Goal: Transaction & Acquisition: Book appointment/travel/reservation

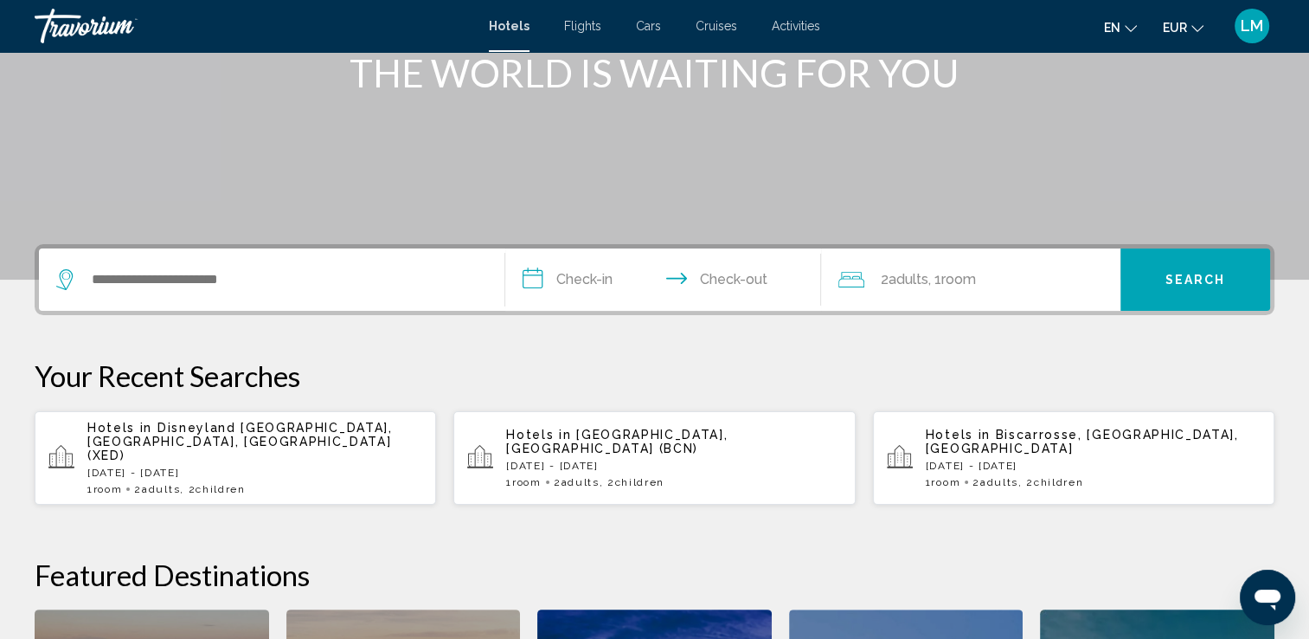
scroll to position [260, 0]
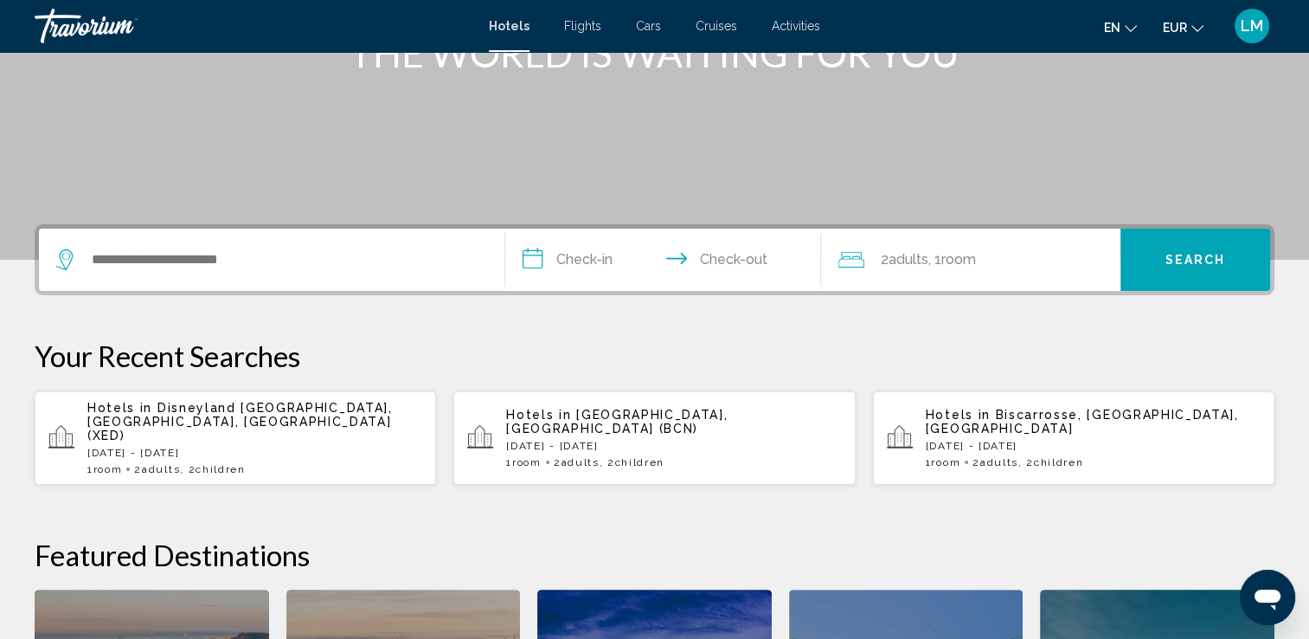
click at [309, 243] on div "Search widget" at bounding box center [271, 259] width 431 height 62
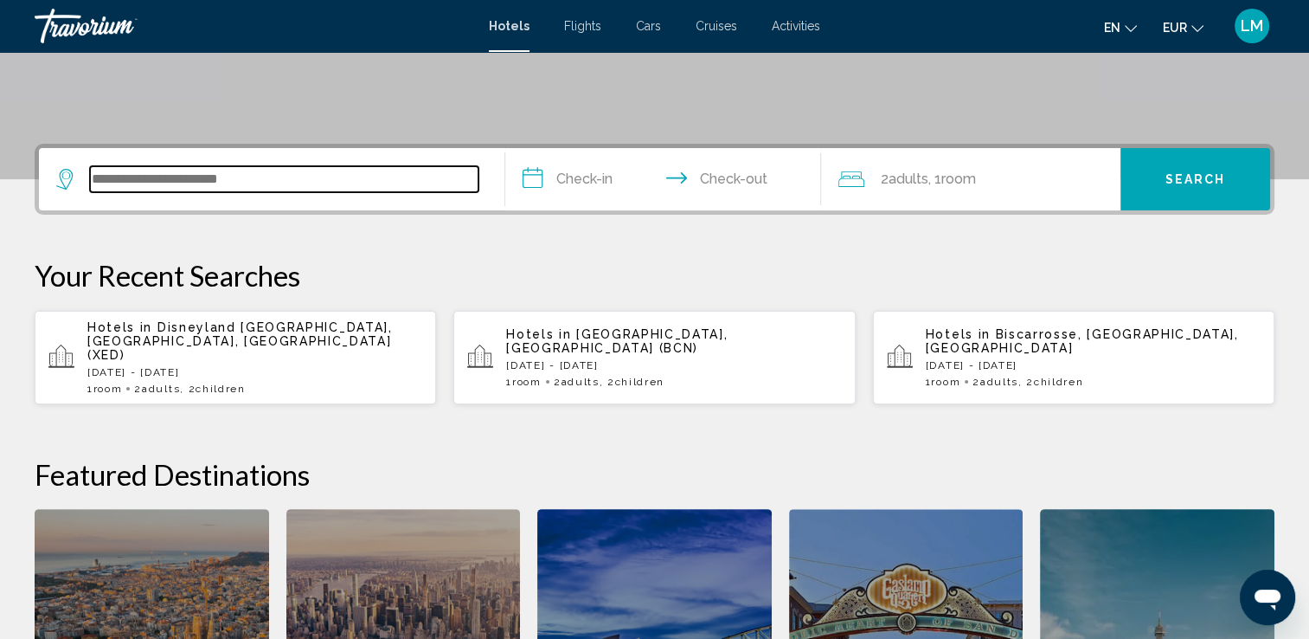
click at [281, 166] on input "Search widget" at bounding box center [284, 179] width 389 height 26
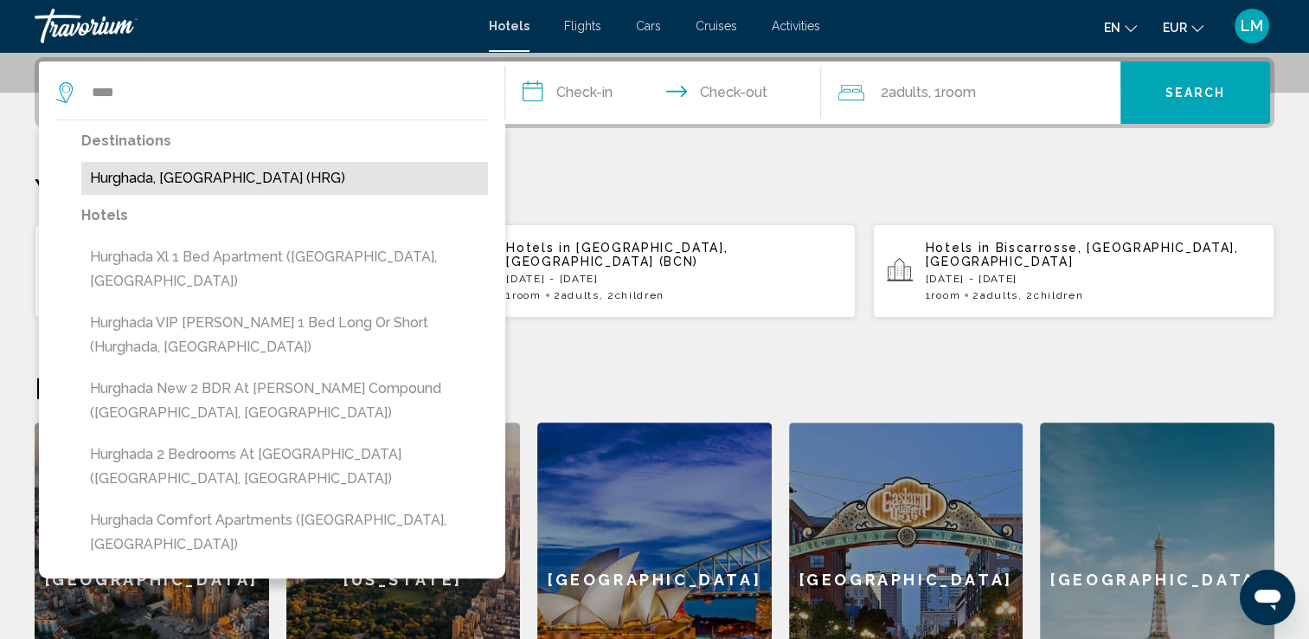
drag, startPoint x: 235, startPoint y: 179, endPoint x: 374, endPoint y: 161, distance: 139.7
click at [235, 178] on button "Hurghada, [GEOGRAPHIC_DATA] (HRG)" at bounding box center [284, 178] width 407 height 33
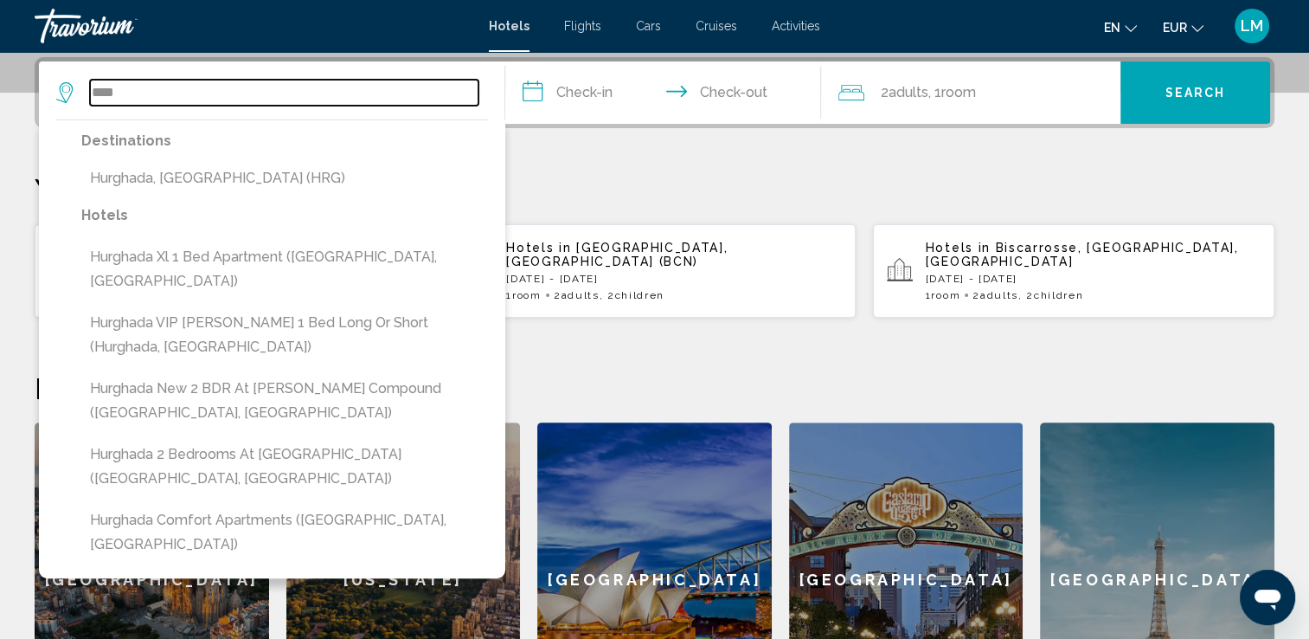
type input "**********"
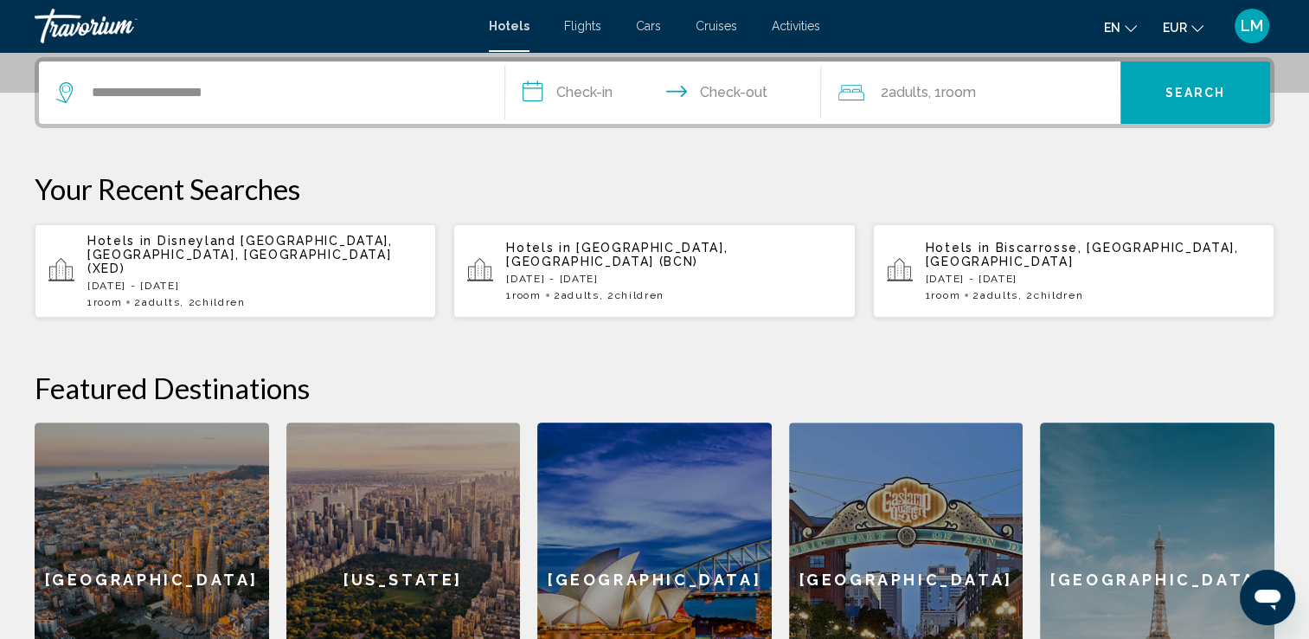
drag, startPoint x: 595, startPoint y: 93, endPoint x: 609, endPoint y: 93, distance: 13.8
click at [597, 93] on input "**********" at bounding box center [667, 95] width 324 height 68
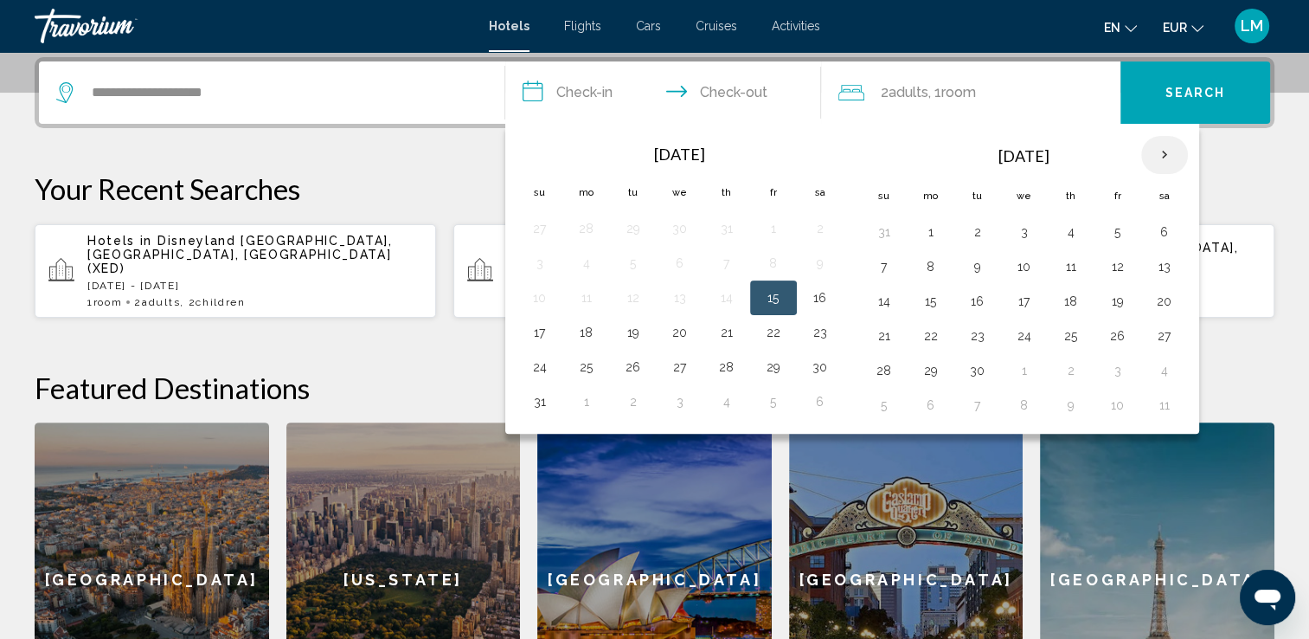
click at [1166, 151] on th "Next month" at bounding box center [1165, 155] width 47 height 38
click at [1165, 152] on th "Next month" at bounding box center [1165, 155] width 47 height 38
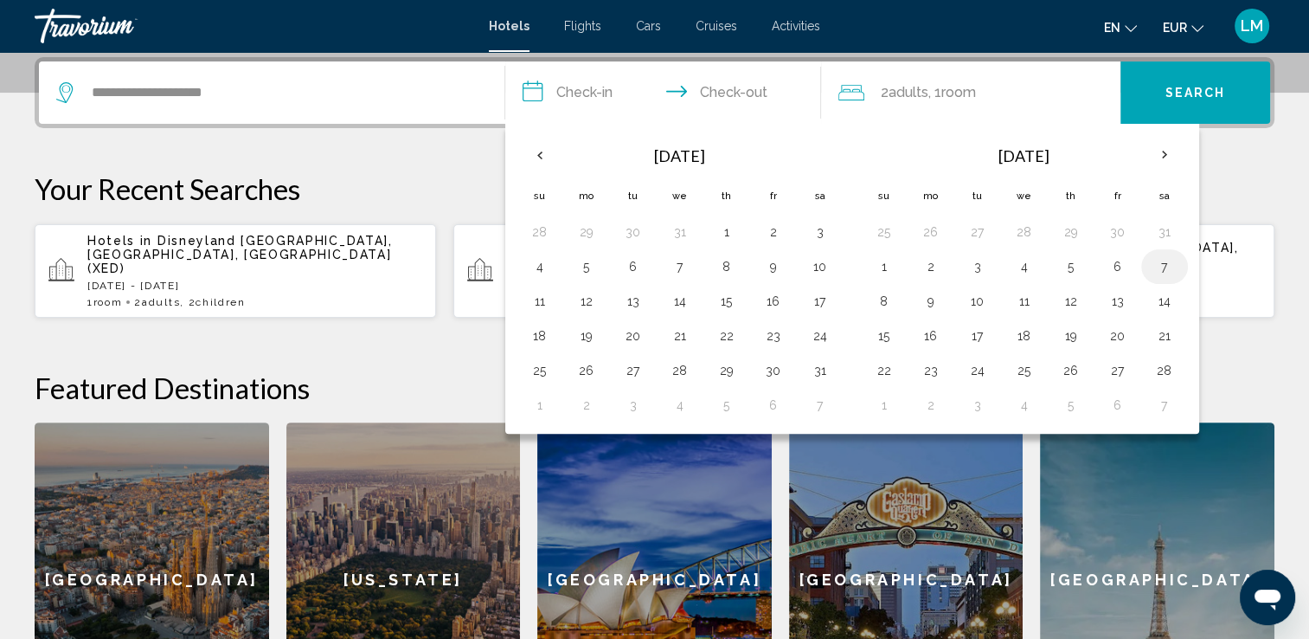
drag, startPoint x: 1158, startPoint y: 258, endPoint x: 1160, endPoint y: 301, distance: 43.3
click at [1158, 259] on button "7" at bounding box center [1165, 266] width 28 height 24
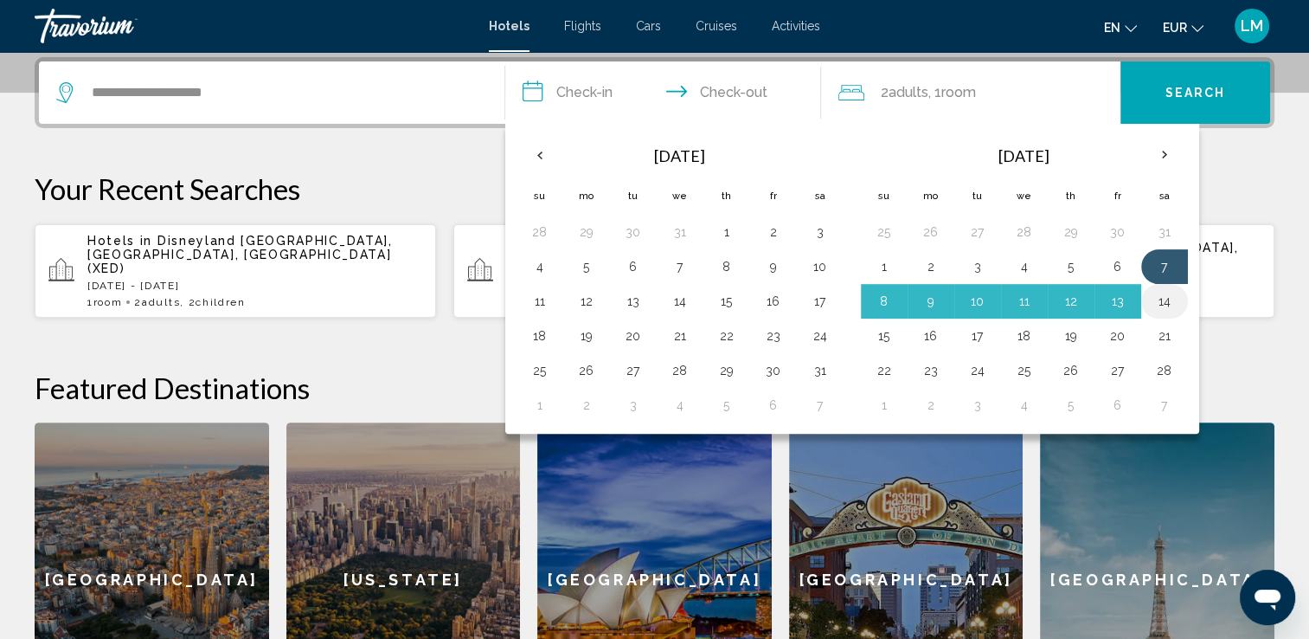
click at [1160, 303] on button "14" at bounding box center [1165, 301] width 28 height 24
type input "**********"
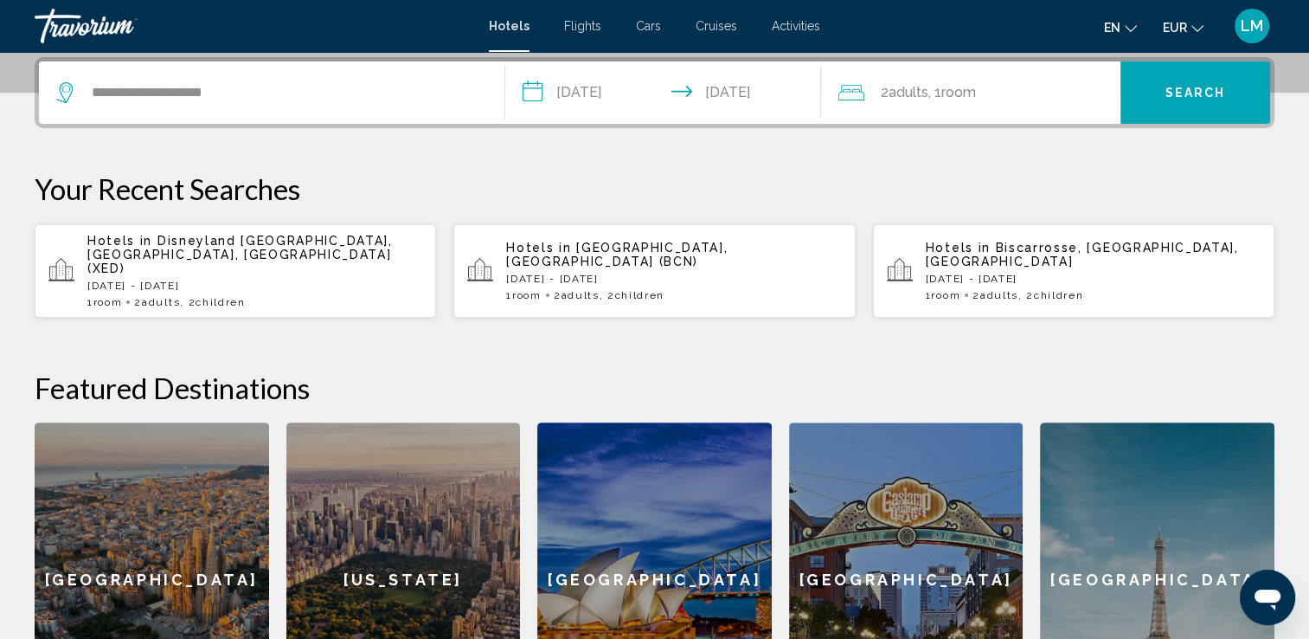
click at [971, 94] on span "Room" at bounding box center [958, 92] width 35 height 16
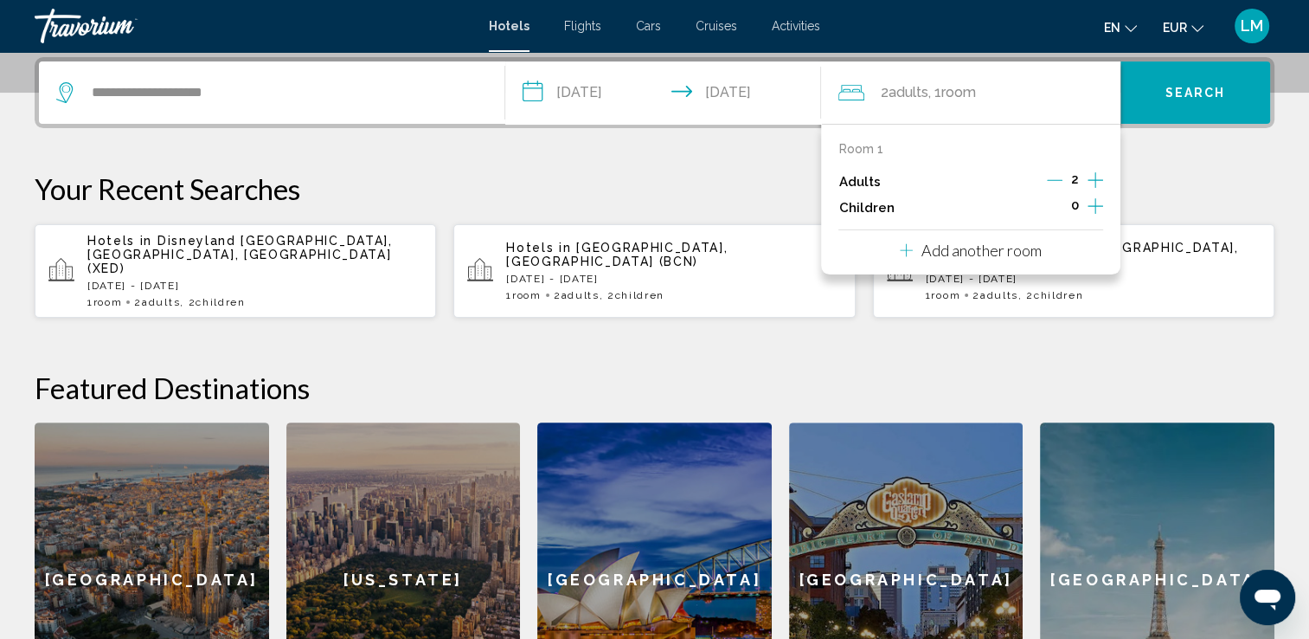
click at [1092, 204] on icon "Increment children" at bounding box center [1096, 206] width 16 height 21
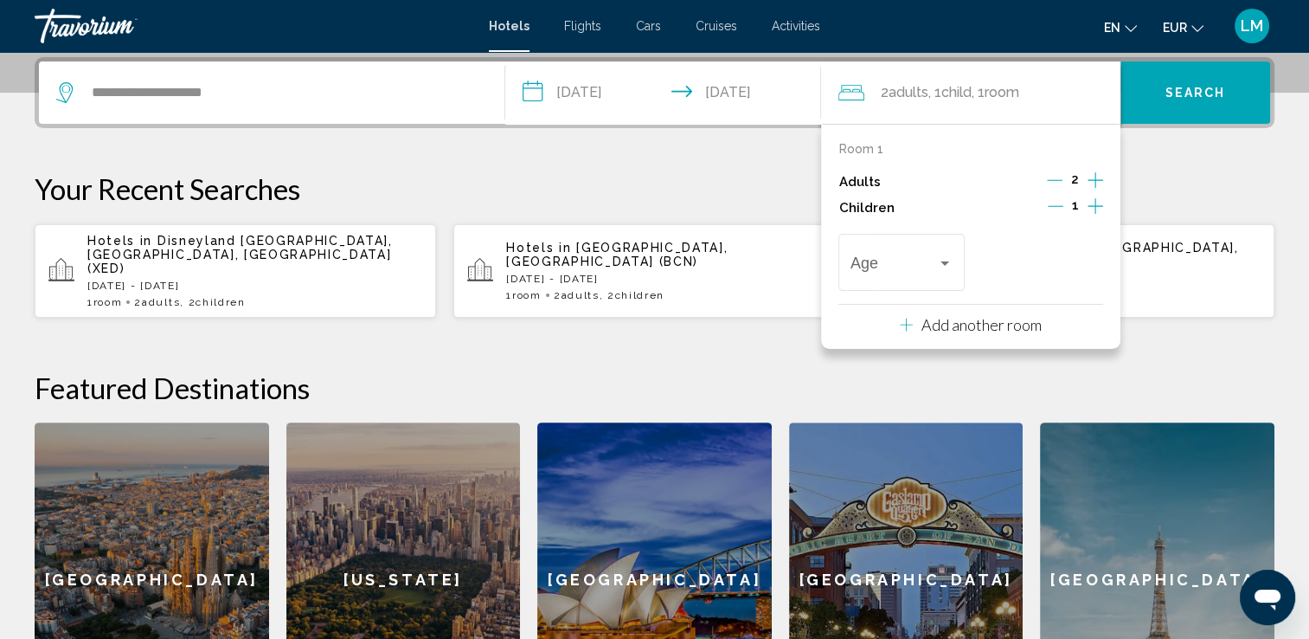
click at [1091, 204] on icon "Increment children" at bounding box center [1096, 206] width 16 height 21
click at [928, 261] on span "Travelers: 2 adults, 2 children" at bounding box center [894, 266] width 87 height 17
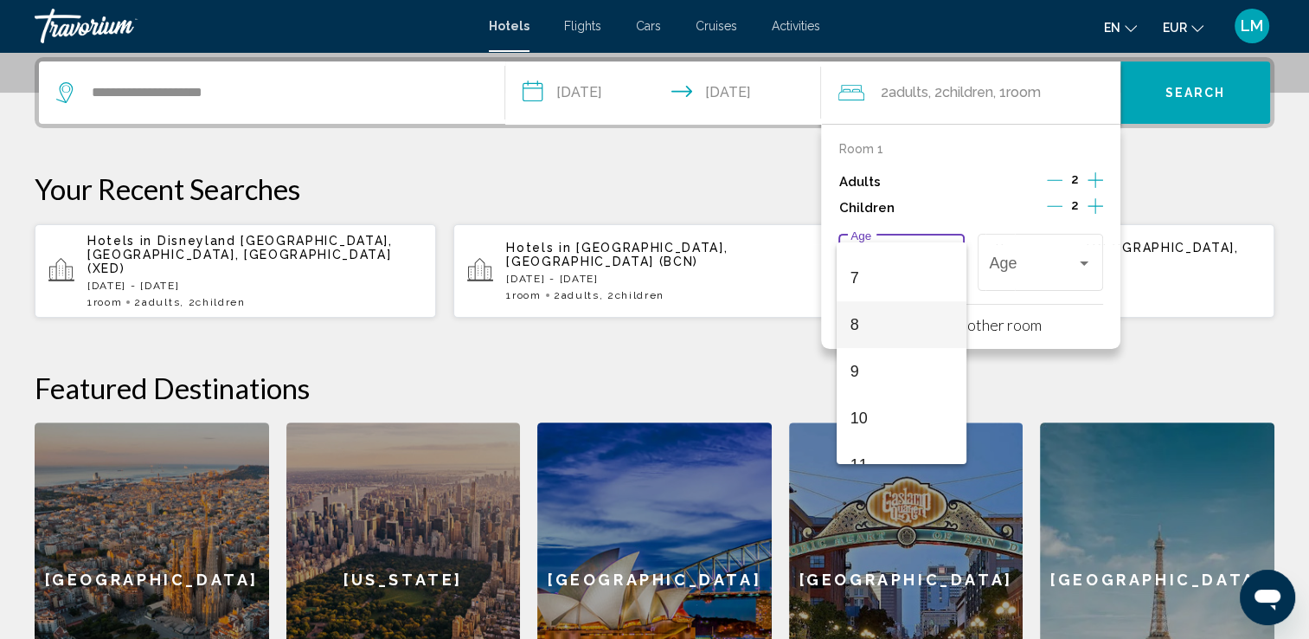
scroll to position [346, 0]
drag, startPoint x: 900, startPoint y: 379, endPoint x: 994, endPoint y: 304, distance: 120.0
click at [906, 373] on span "10" at bounding box center [902, 387] width 102 height 47
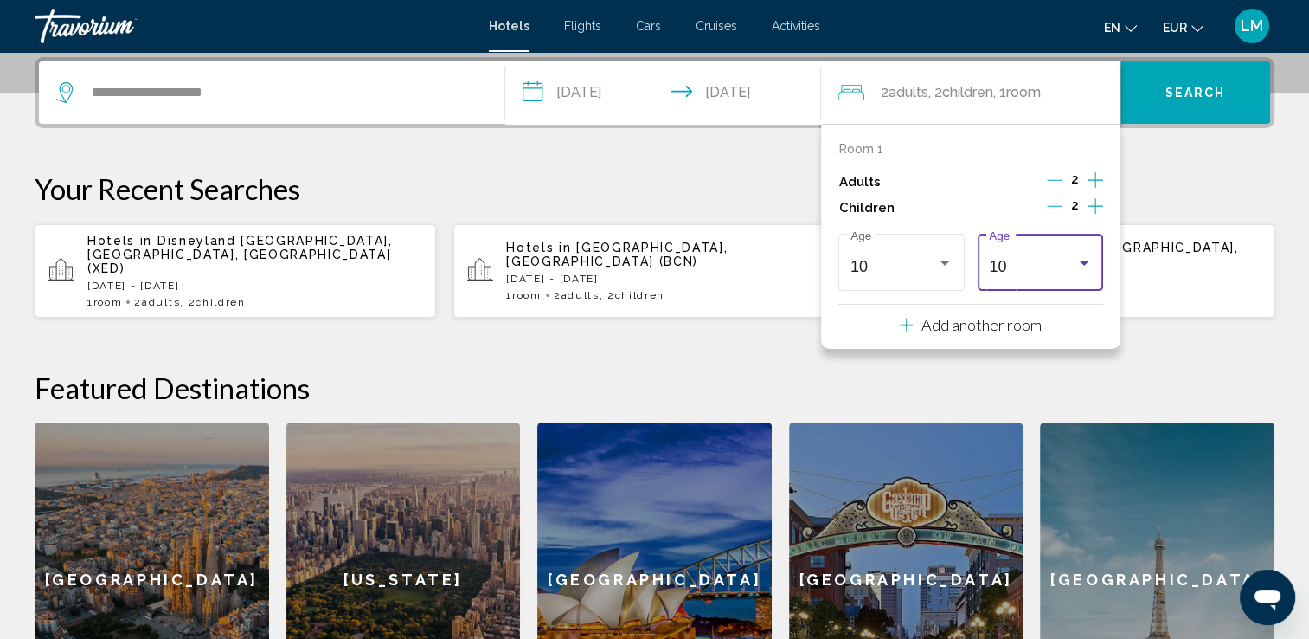
click at [1020, 267] on div "10" at bounding box center [1032, 266] width 87 height 17
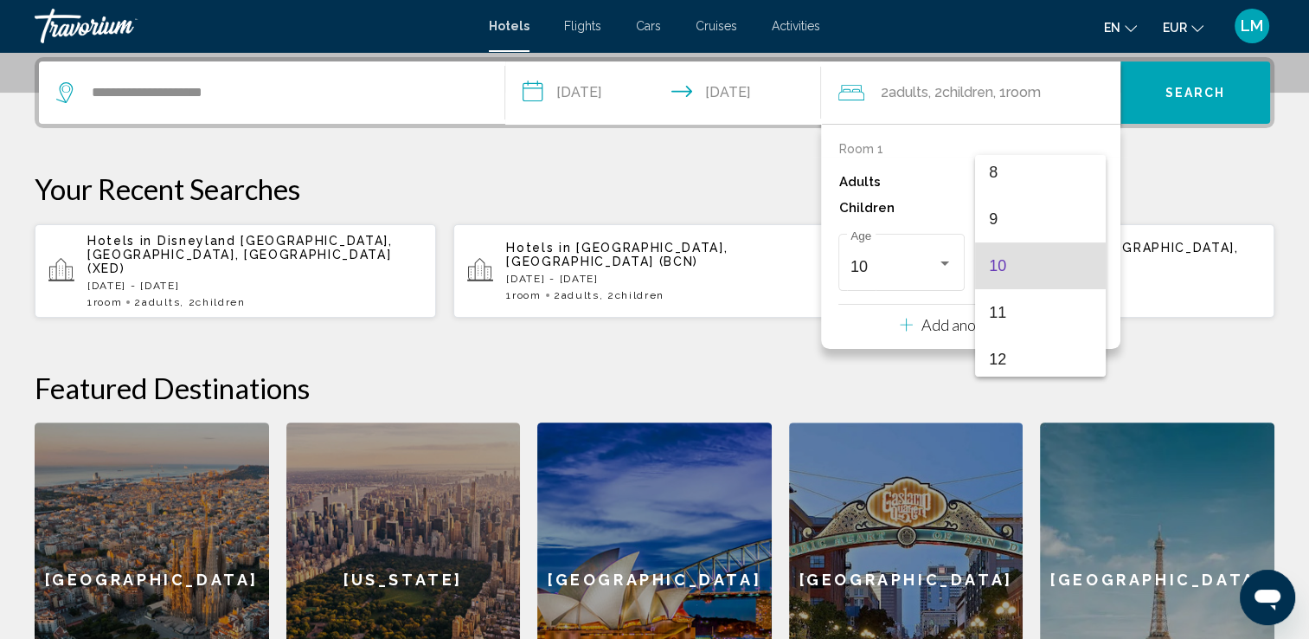
drag, startPoint x: 1022, startPoint y: 276, endPoint x: 883, endPoint y: 216, distance: 151.6
click at [1022, 273] on span "10" at bounding box center [1040, 265] width 102 height 47
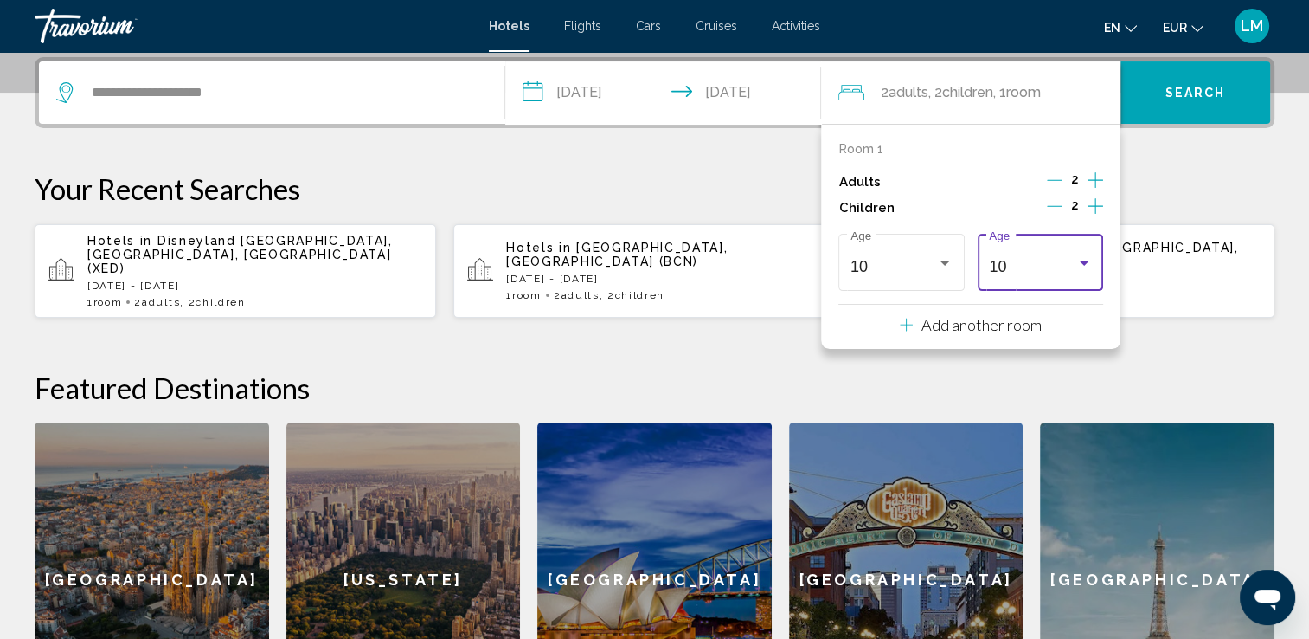
drag, startPoint x: 726, startPoint y: 179, endPoint x: 786, endPoint y: 154, distance: 64.8
click at [726, 176] on p "Your Recent Searches" at bounding box center [655, 188] width 1240 height 35
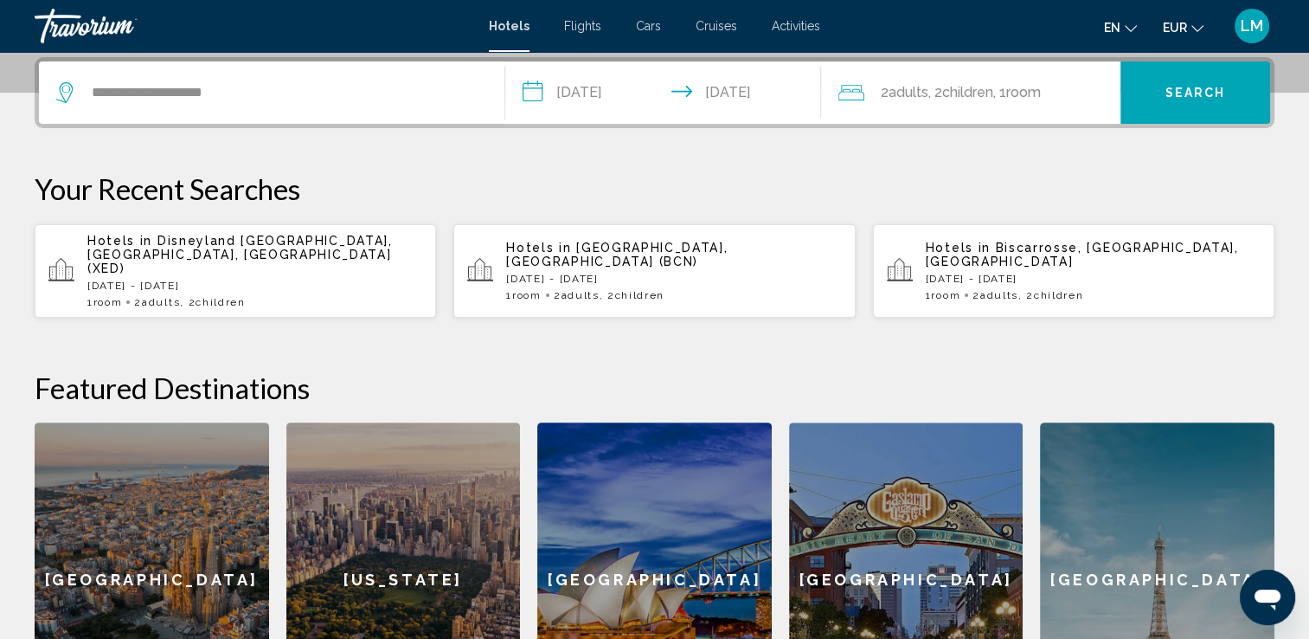
click at [882, 87] on span "2 Adult Adults" at bounding box center [904, 92] width 48 height 24
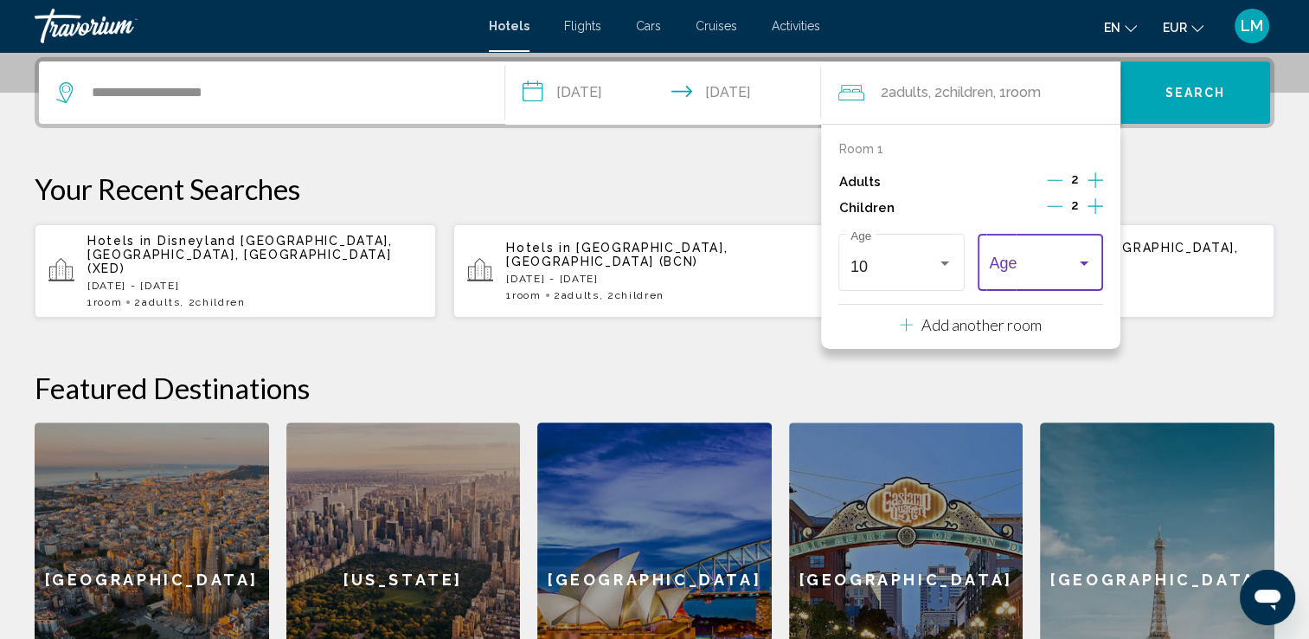
click at [1025, 272] on span "Travelers: 2 adults, 2 children" at bounding box center [1032, 266] width 87 height 17
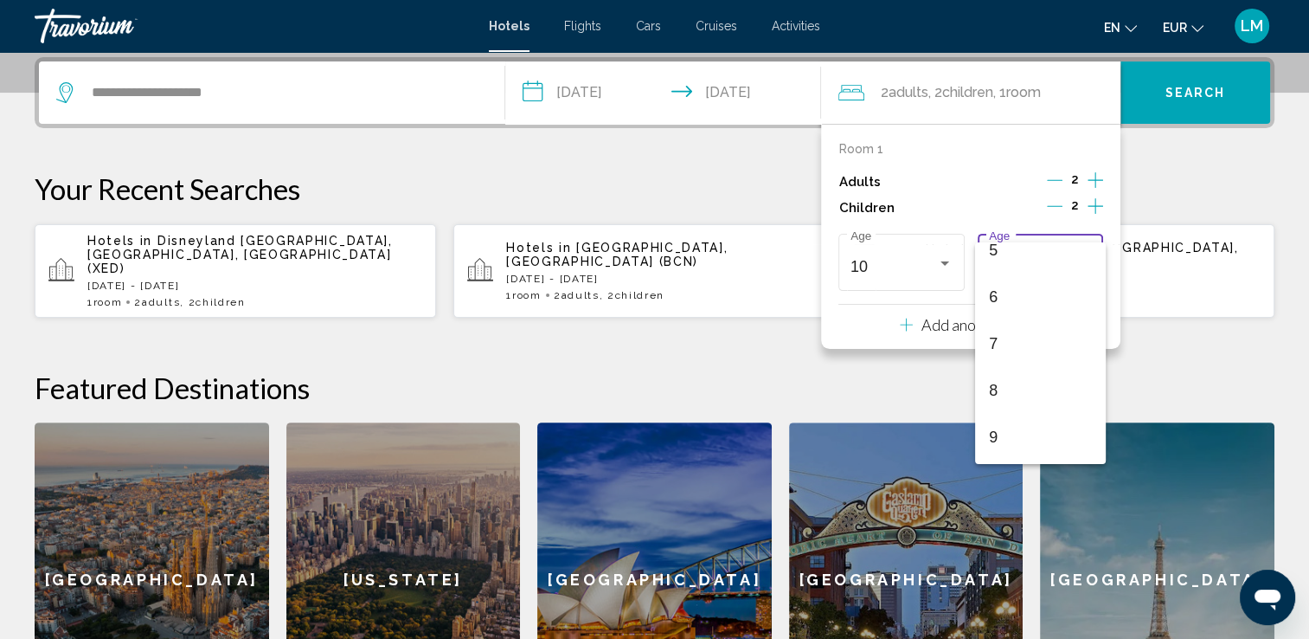
scroll to position [346, 0]
click at [1024, 376] on span "10" at bounding box center [1040, 387] width 102 height 47
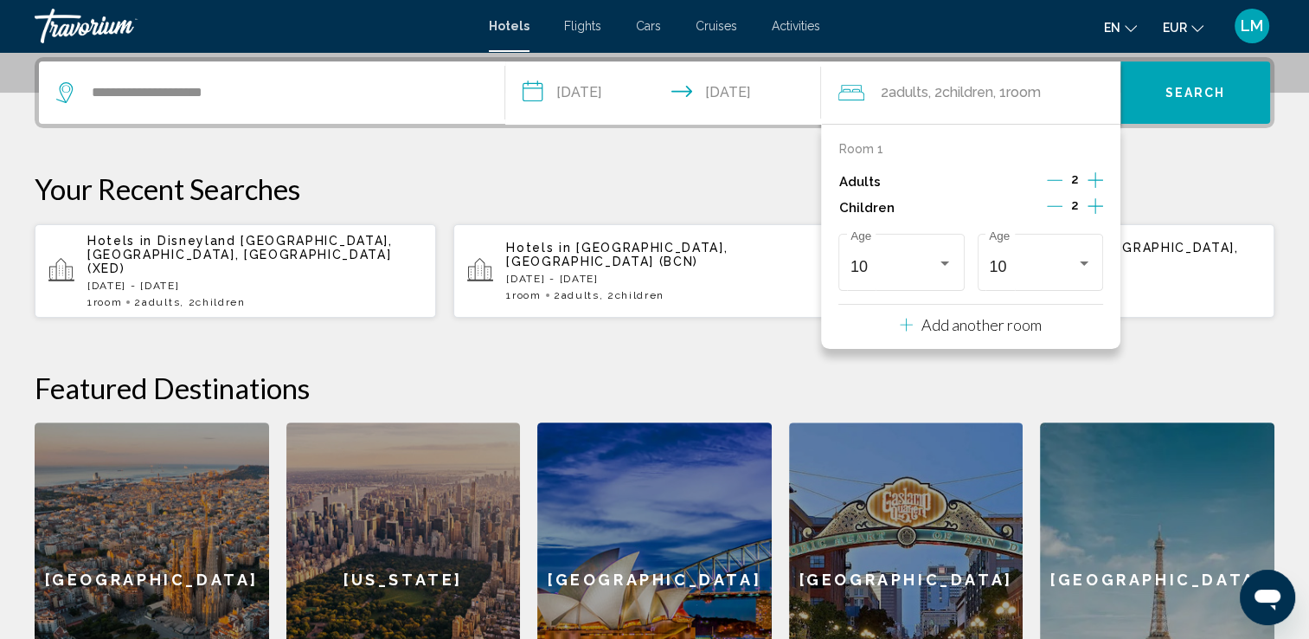
drag, startPoint x: 725, startPoint y: 158, endPoint x: 835, endPoint y: 138, distance: 111.9
click at [726, 156] on div "**********" at bounding box center [654, 397] width 1309 height 680
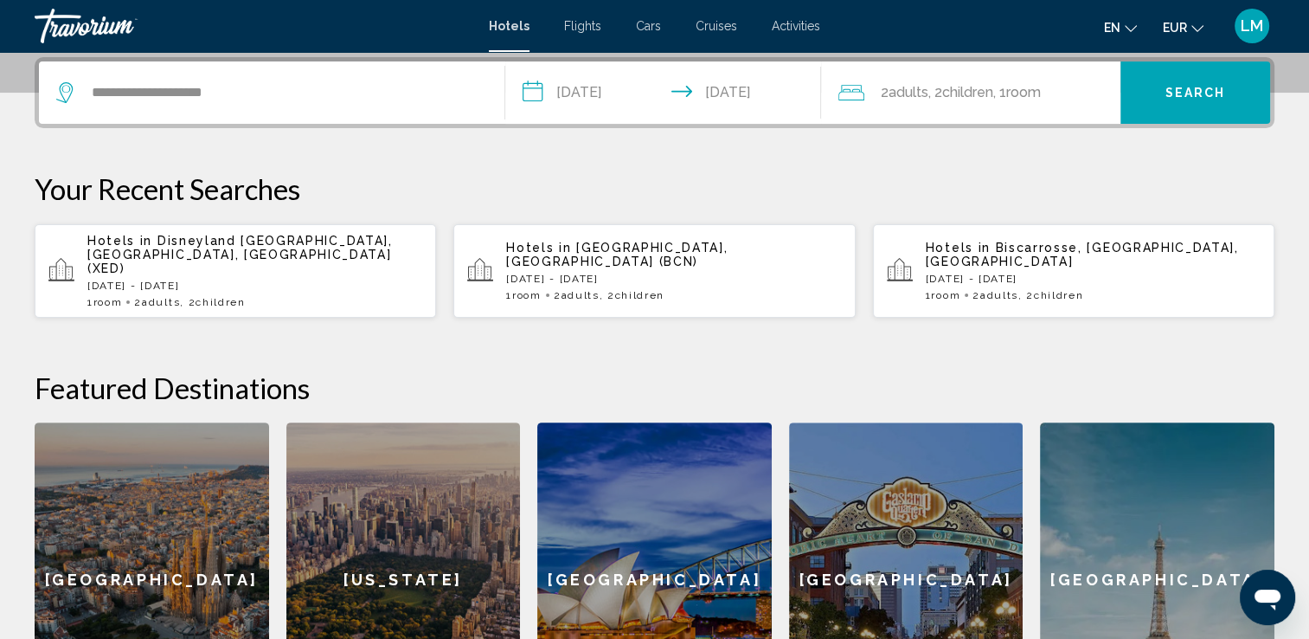
click at [920, 87] on span "Adults" at bounding box center [908, 92] width 40 height 16
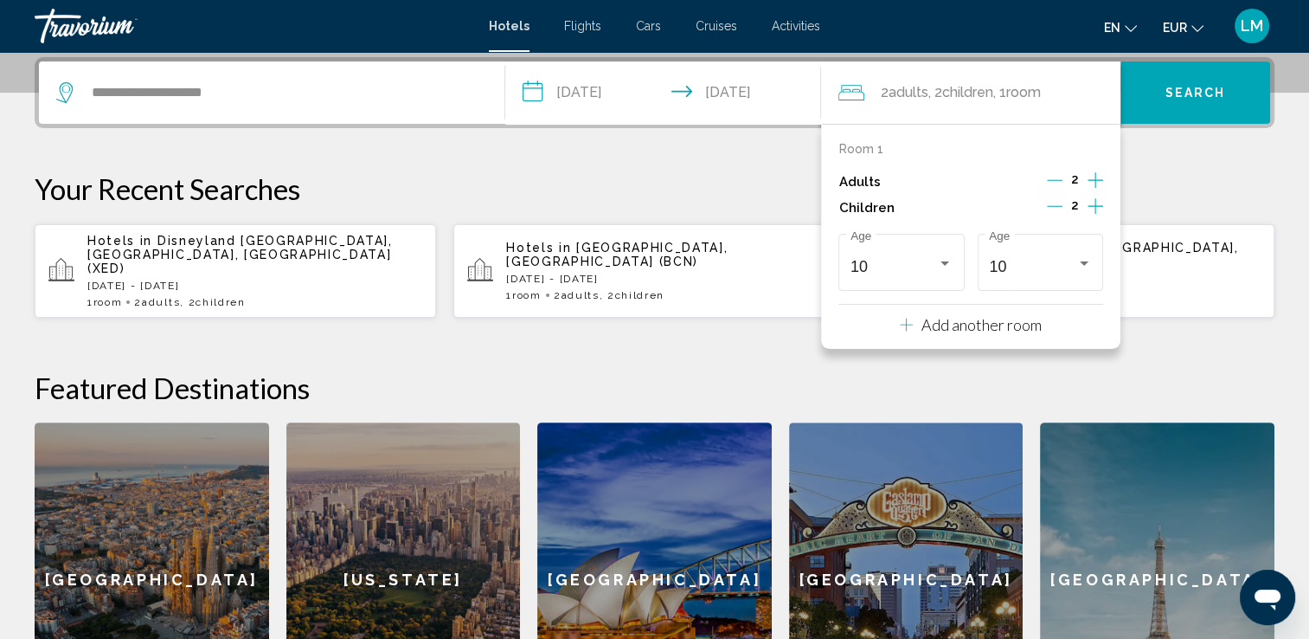
click at [1266, 163] on div "**********" at bounding box center [654, 397] width 1309 height 680
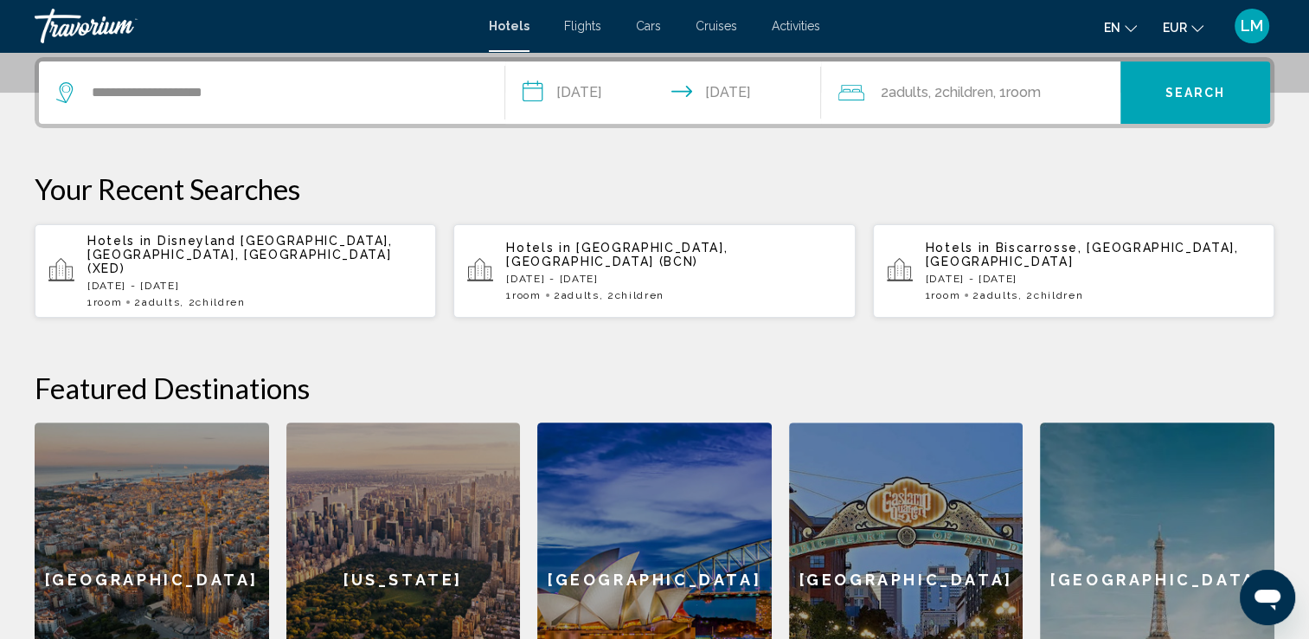
click at [1209, 94] on span "Search" at bounding box center [1196, 94] width 61 height 14
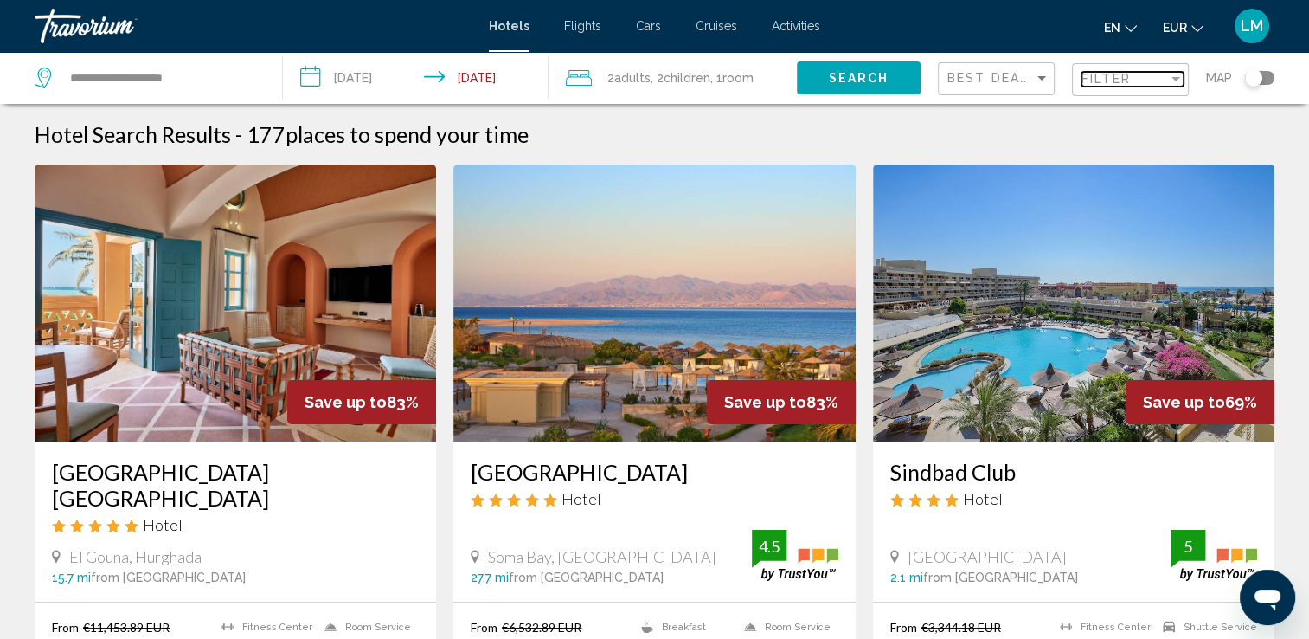
click at [1116, 77] on span "Filter" at bounding box center [1106, 79] width 49 height 14
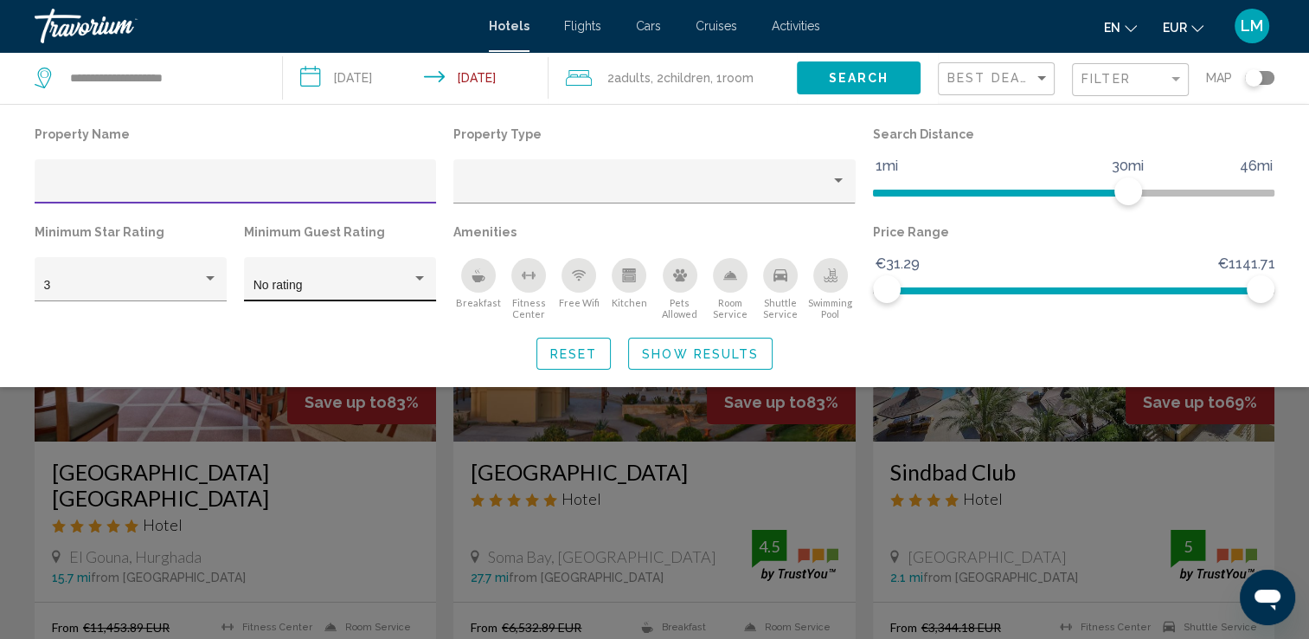
click at [259, 280] on span "No rating" at bounding box center [278, 285] width 49 height 14
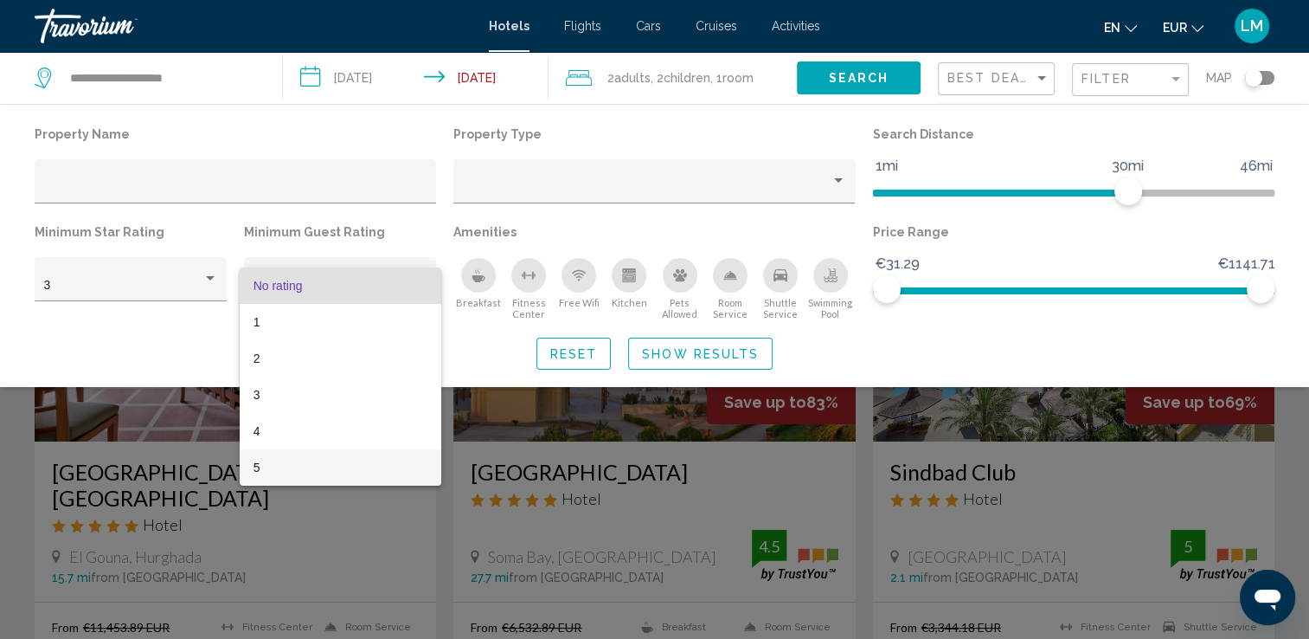
click at [301, 462] on span "5" at bounding box center [341, 467] width 174 height 36
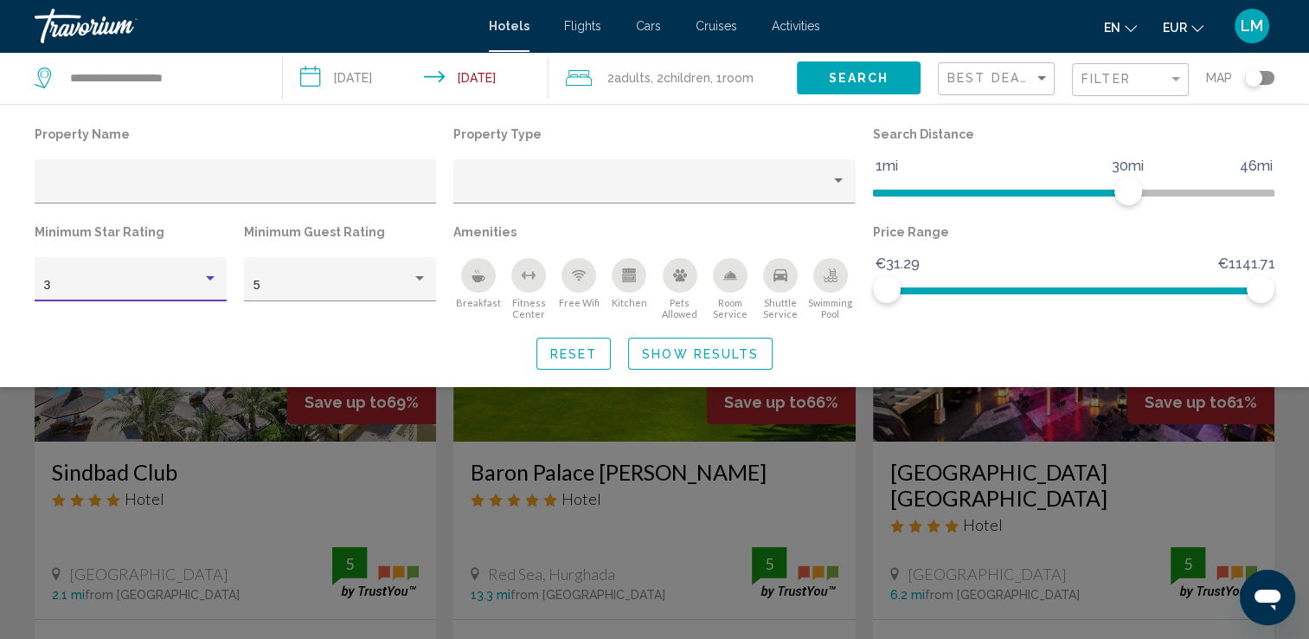
click at [190, 285] on div "3" at bounding box center [123, 286] width 158 height 14
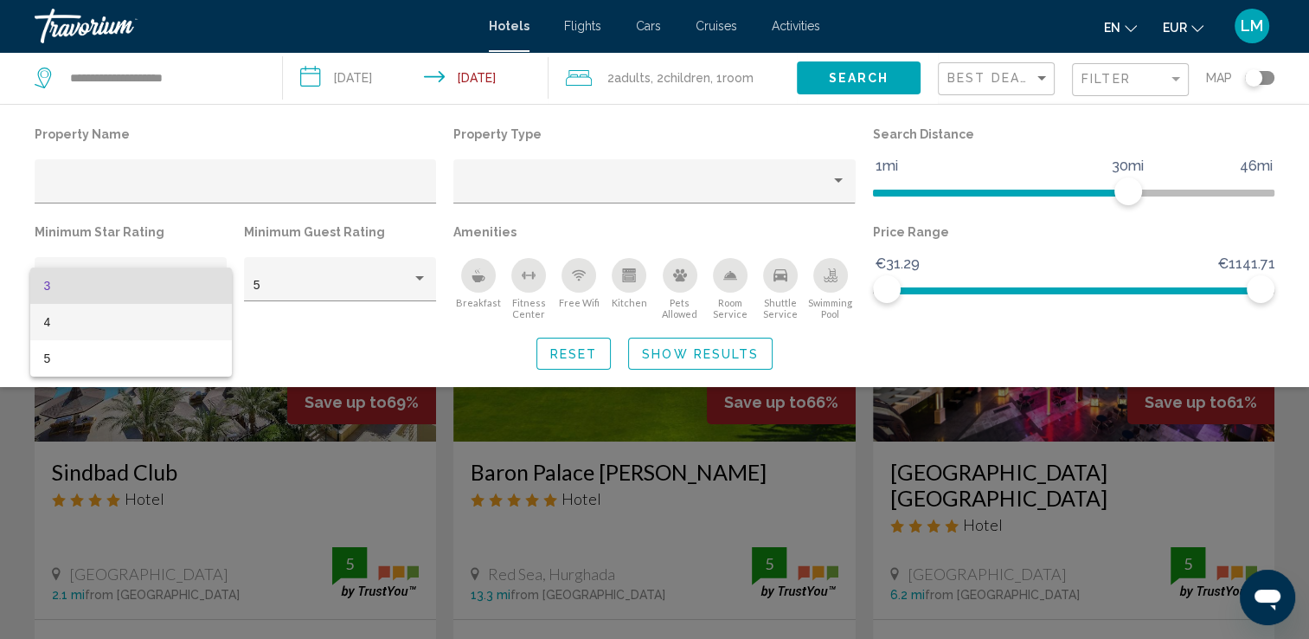
click at [166, 320] on span "4" at bounding box center [131, 322] width 174 height 36
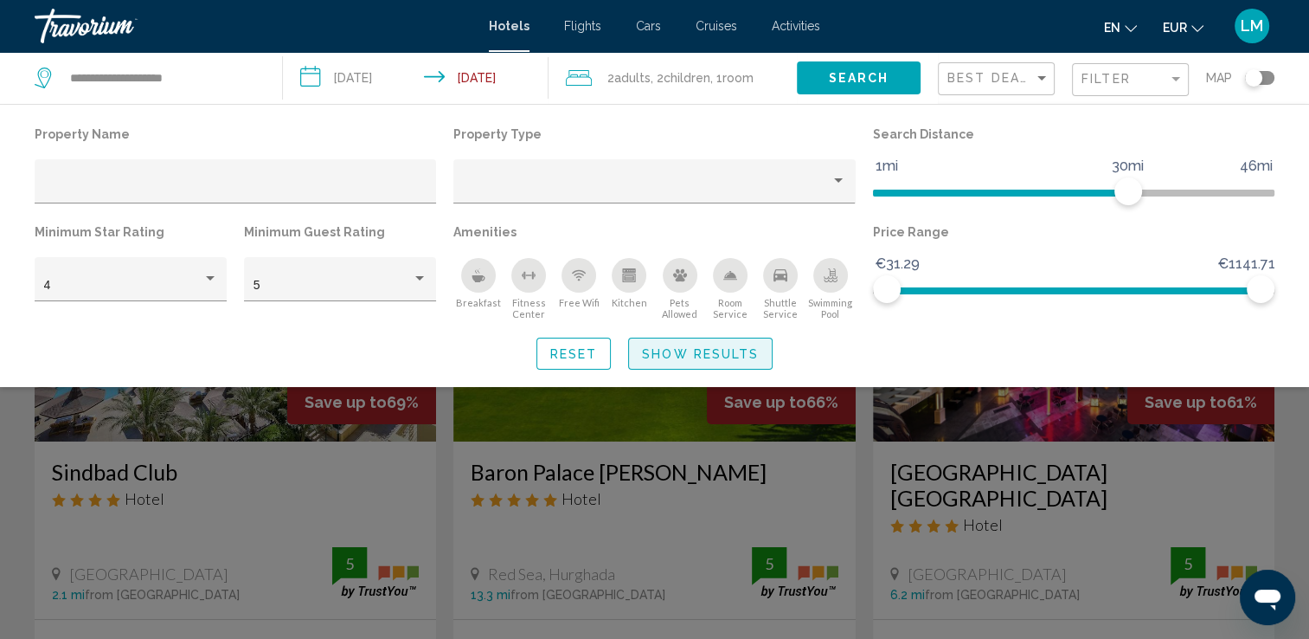
click at [675, 351] on span "Show Results" at bounding box center [700, 354] width 117 height 14
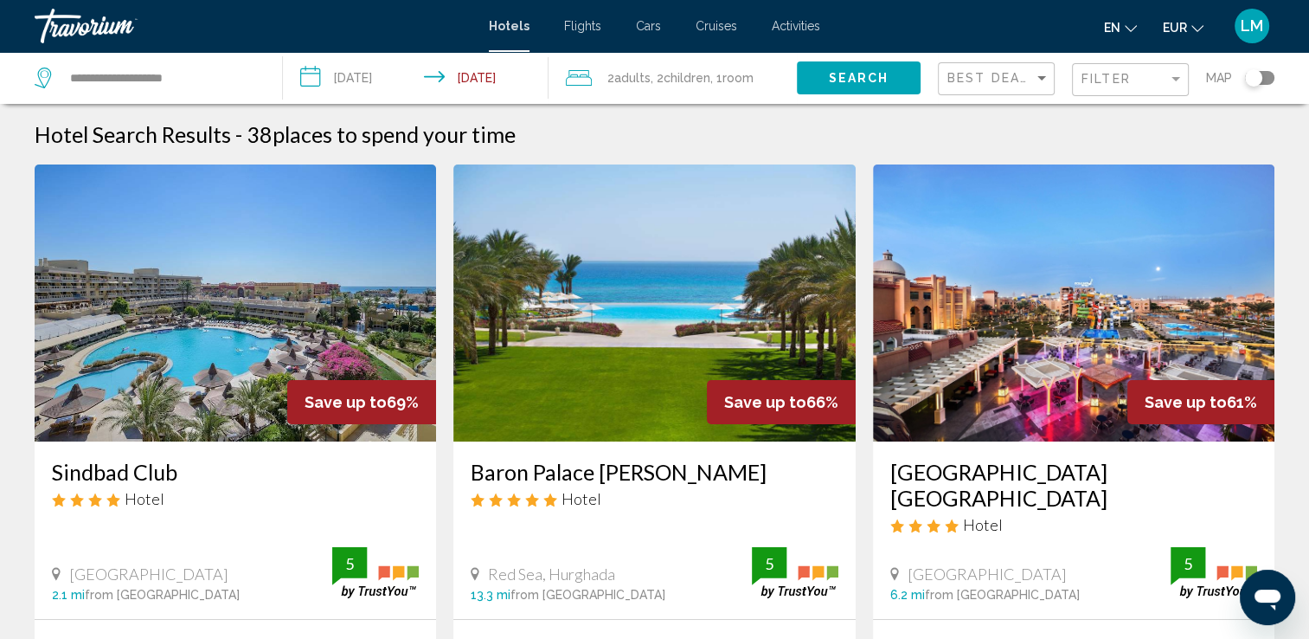
click at [1030, 90] on div "Best Deals" at bounding box center [999, 79] width 102 height 32
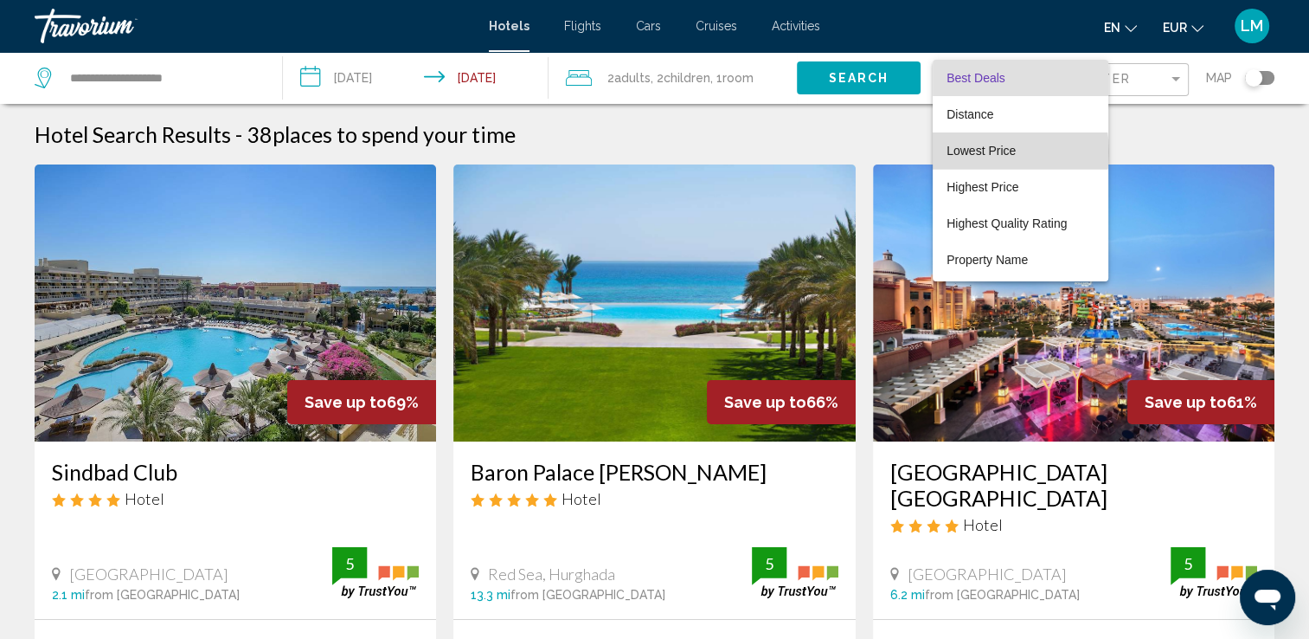
click at [987, 152] on span "Lowest Price" at bounding box center [981, 151] width 69 height 14
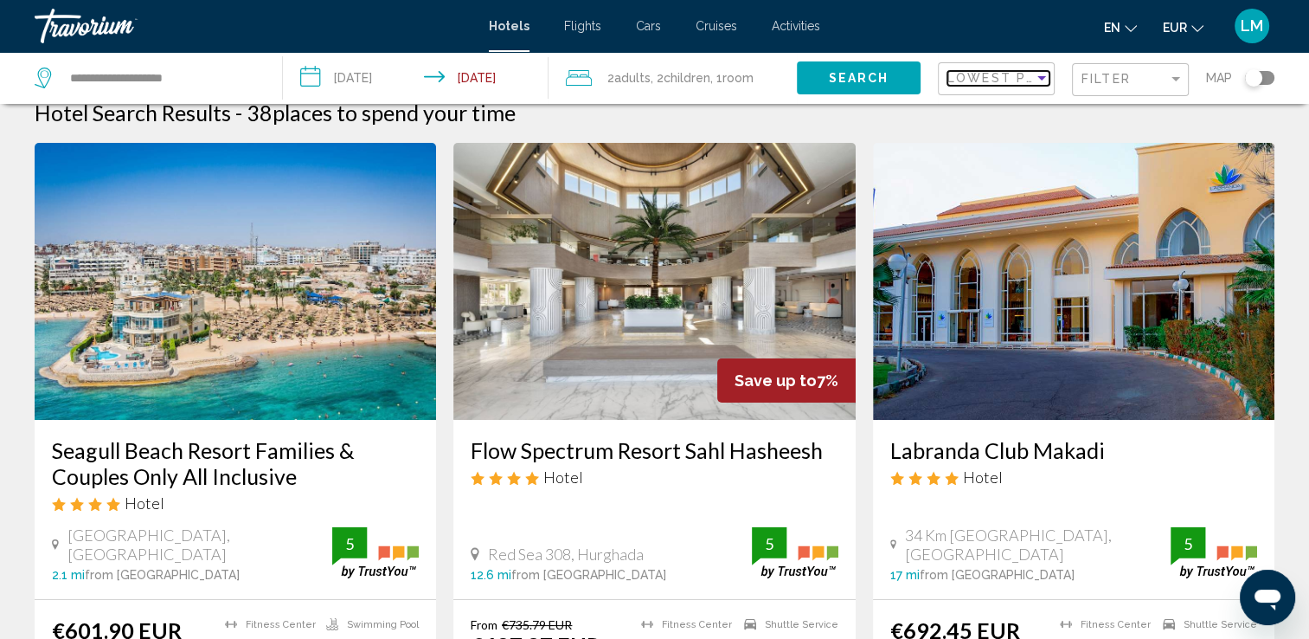
scroll to position [87, 0]
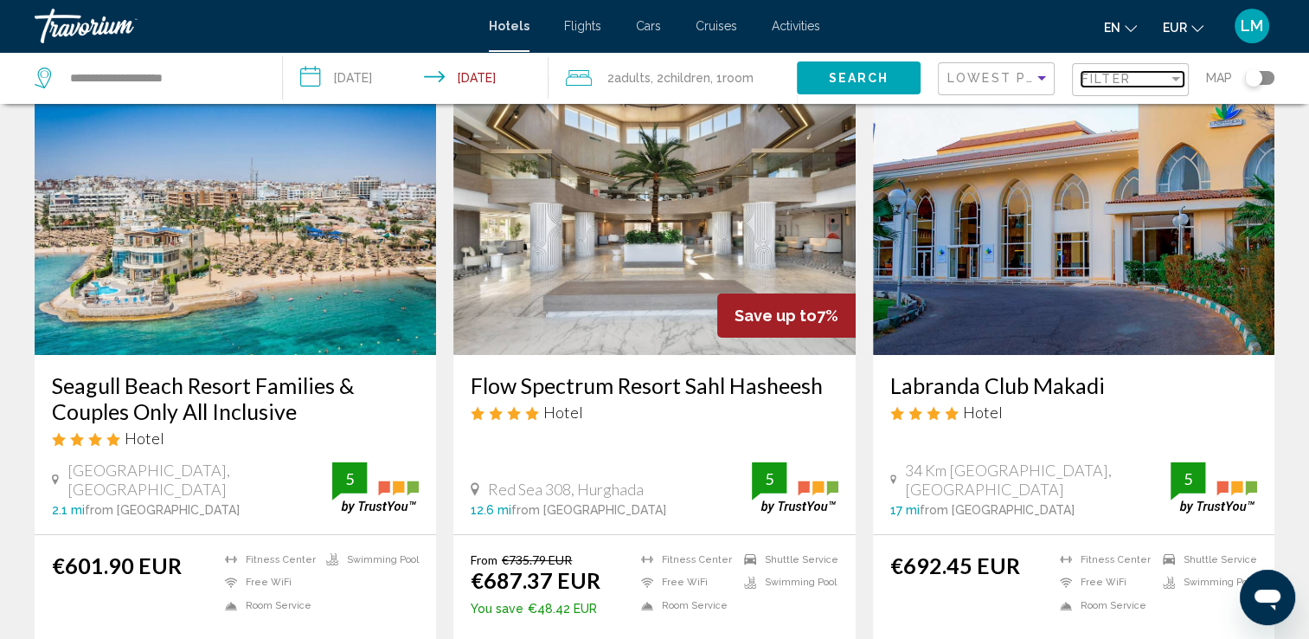
click at [1112, 82] on span "Filter" at bounding box center [1106, 79] width 49 height 14
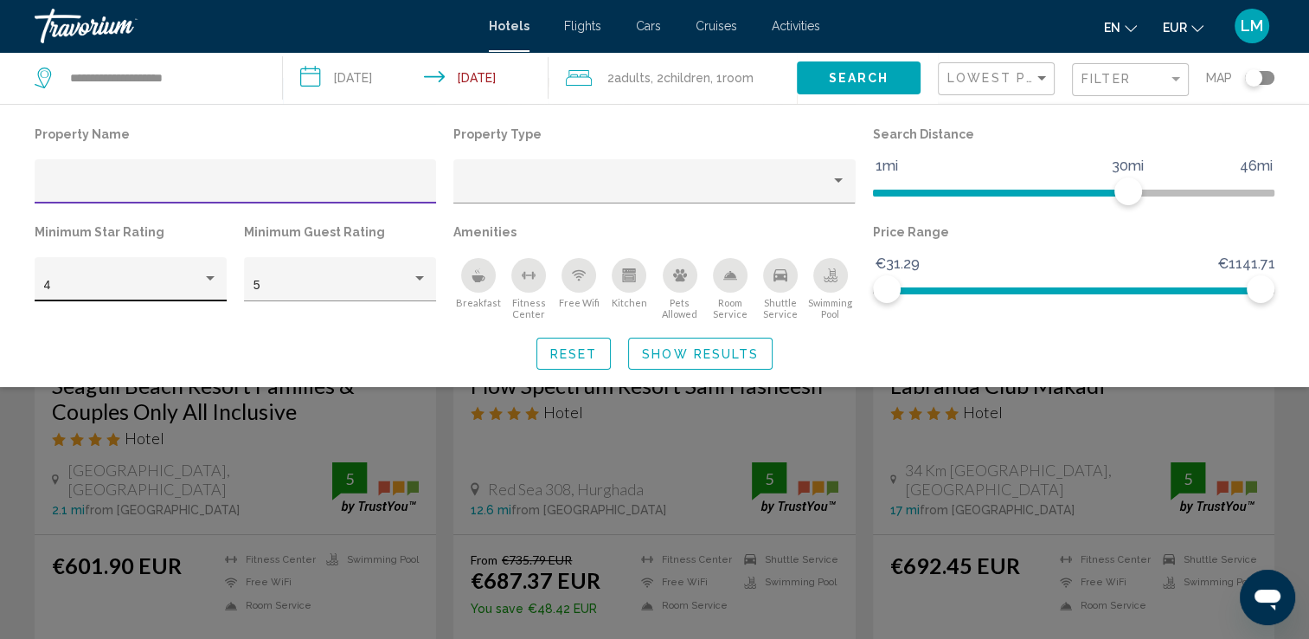
click at [158, 280] on div "4" at bounding box center [123, 286] width 158 height 14
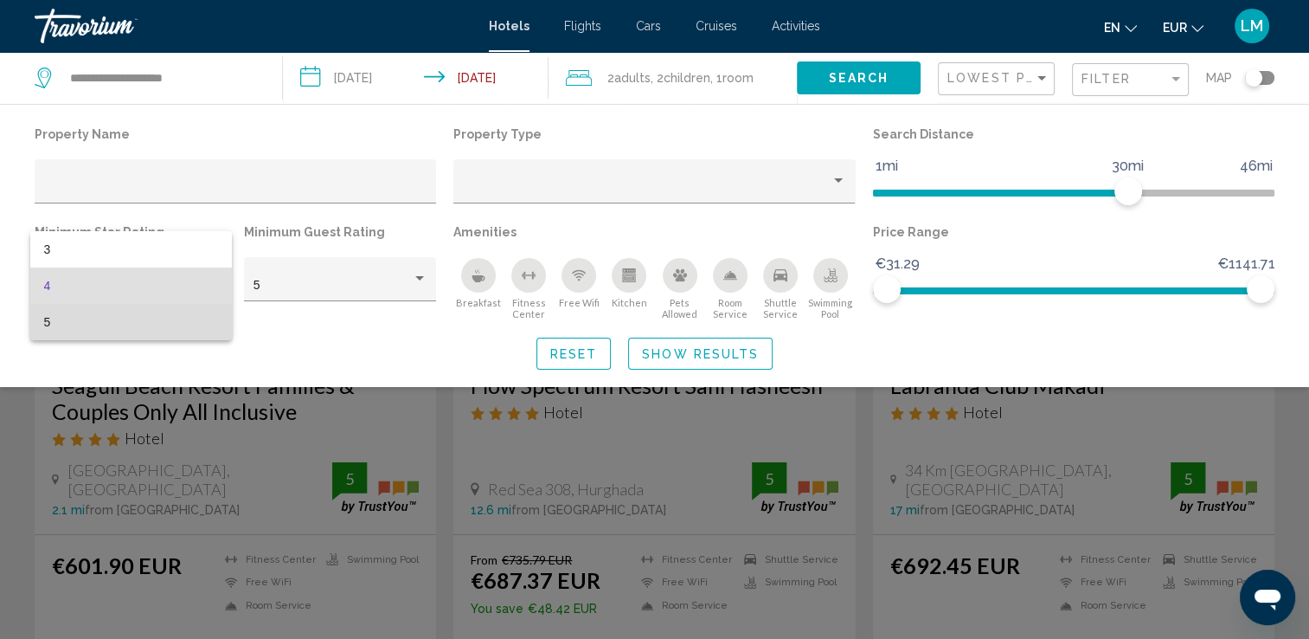
click at [149, 325] on span "5" at bounding box center [131, 322] width 174 height 36
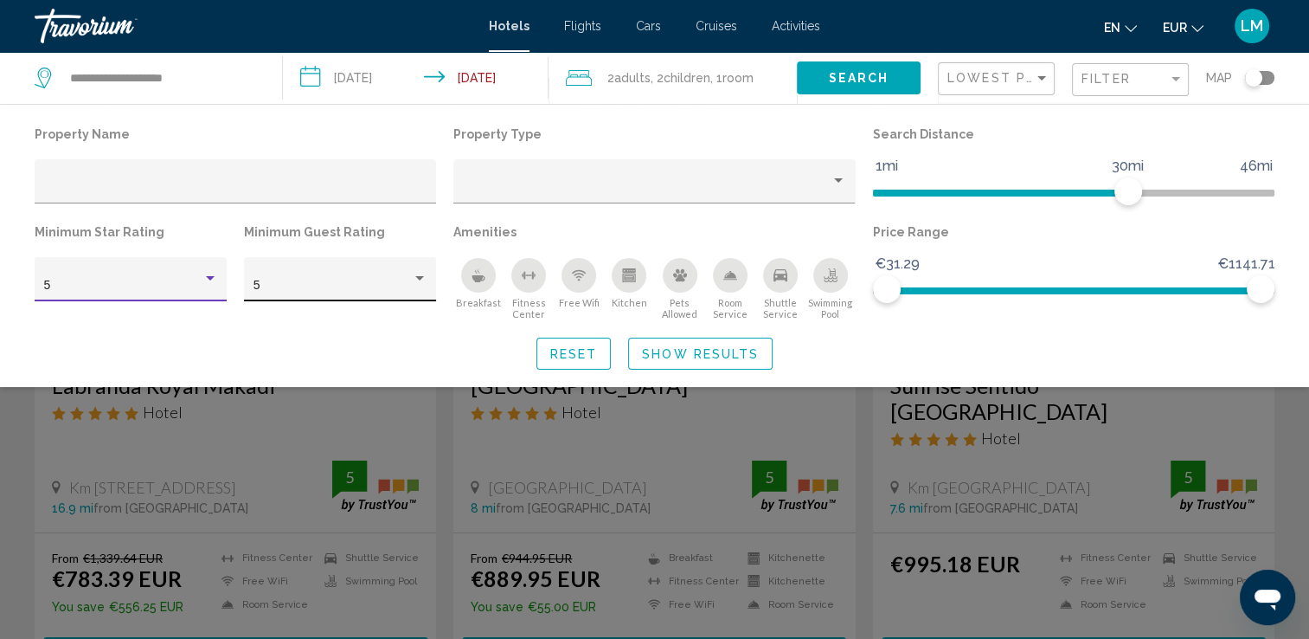
click at [310, 286] on div "5" at bounding box center [333, 286] width 158 height 14
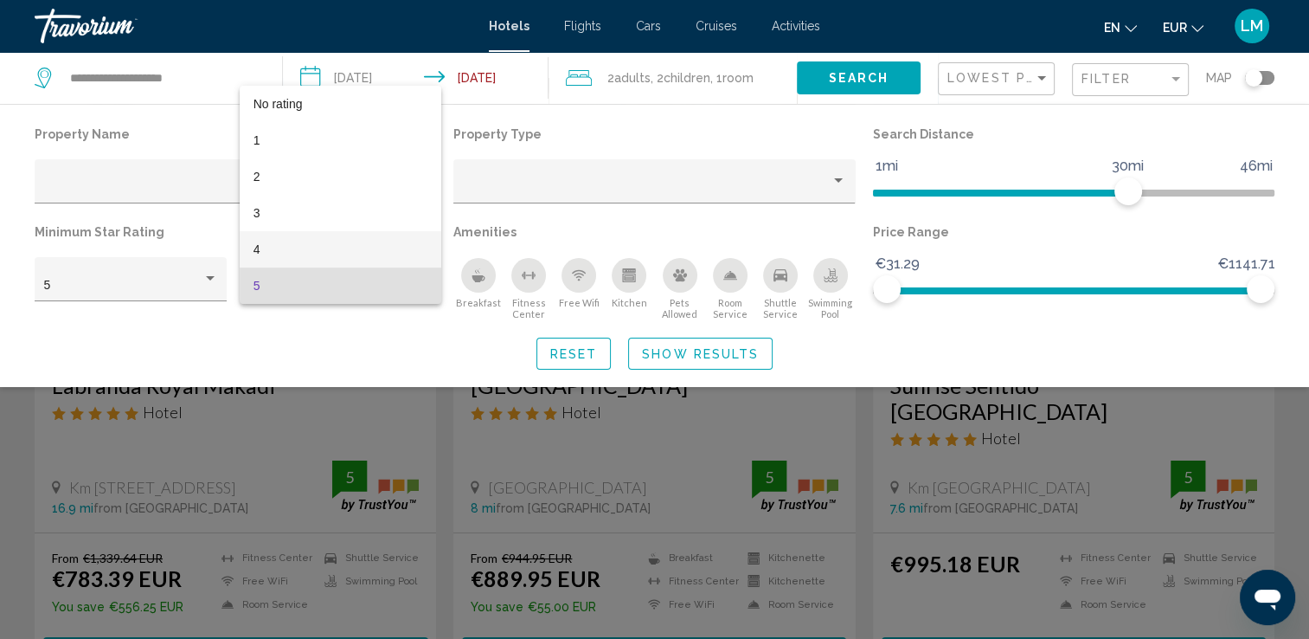
drag, startPoint x: 318, startPoint y: 246, endPoint x: 346, endPoint y: 250, distance: 28.9
click at [318, 245] on span "4" at bounding box center [341, 249] width 174 height 36
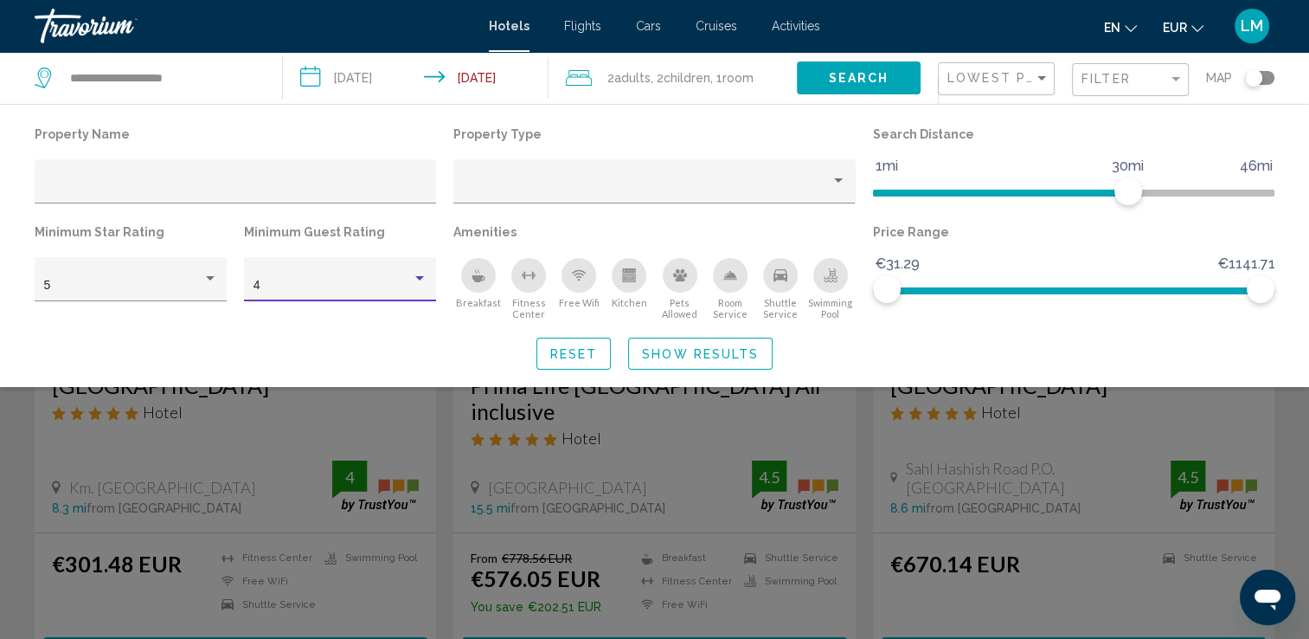
click at [667, 342] on button "Show Results" at bounding box center [700, 354] width 145 height 32
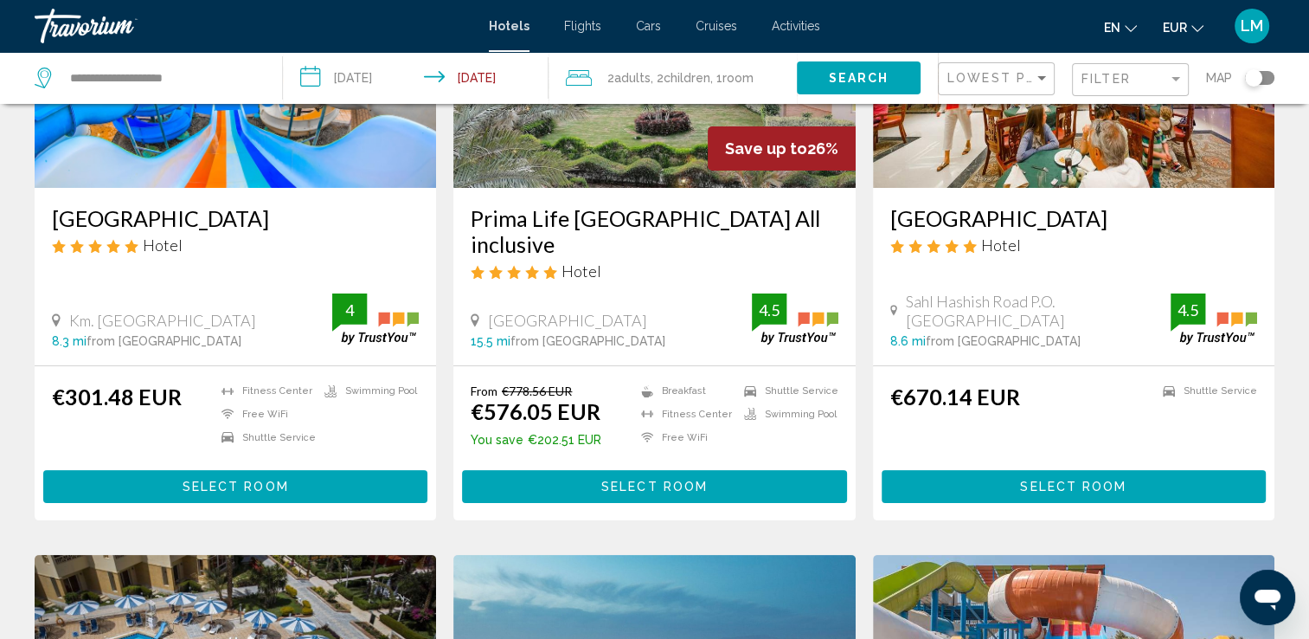
scroll to position [87, 0]
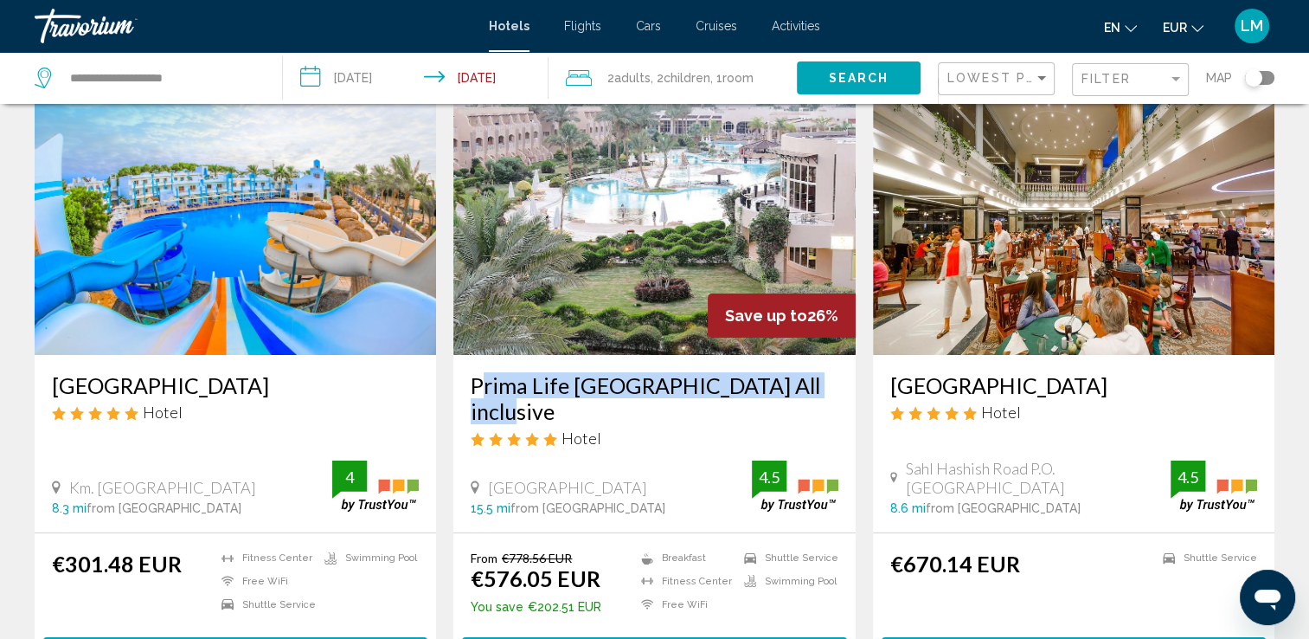
drag, startPoint x: 469, startPoint y: 377, endPoint x: 844, endPoint y: 394, distance: 375.1
click at [844, 394] on div "Prima Life [GEOGRAPHIC_DATA] All inclusive Hotel [GEOGRAPHIC_DATA] 15.5 mi from…" at bounding box center [655, 443] width 402 height 177
drag, startPoint x: 844, startPoint y: 394, endPoint x: 796, endPoint y: 389, distance: 47.9
copy h3 "Prima Life [GEOGRAPHIC_DATA] All inclusive"
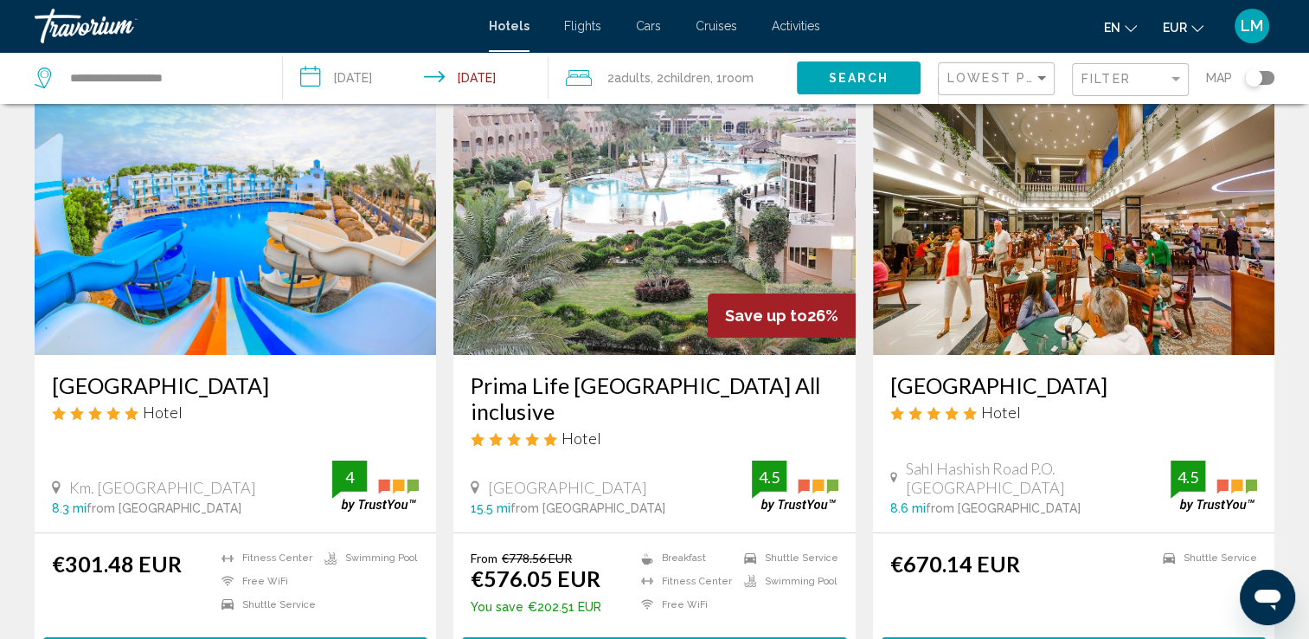
click at [443, 379] on app-hotels-search-item "[GEOGRAPHIC_DATA] Hotel Km. 17 [GEOGRAPHIC_DATA] 8.3 mi from [GEOGRAPHIC_DATA] …" at bounding box center [235, 382] width 419 height 609
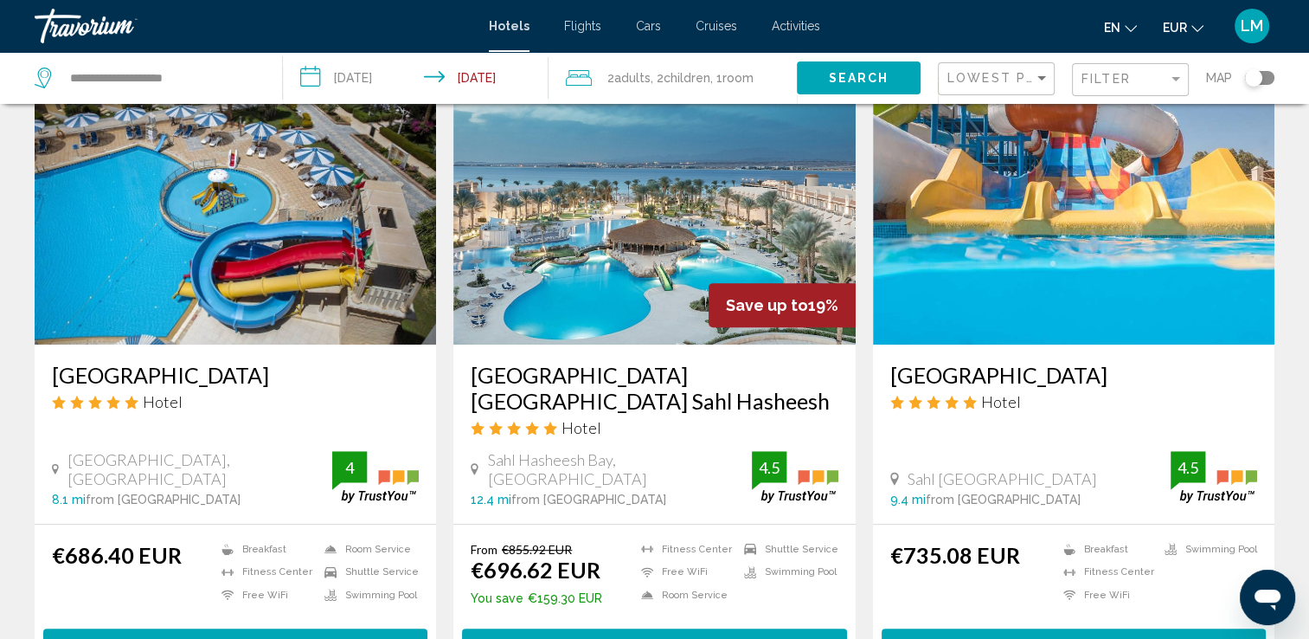
scroll to position [779, 0]
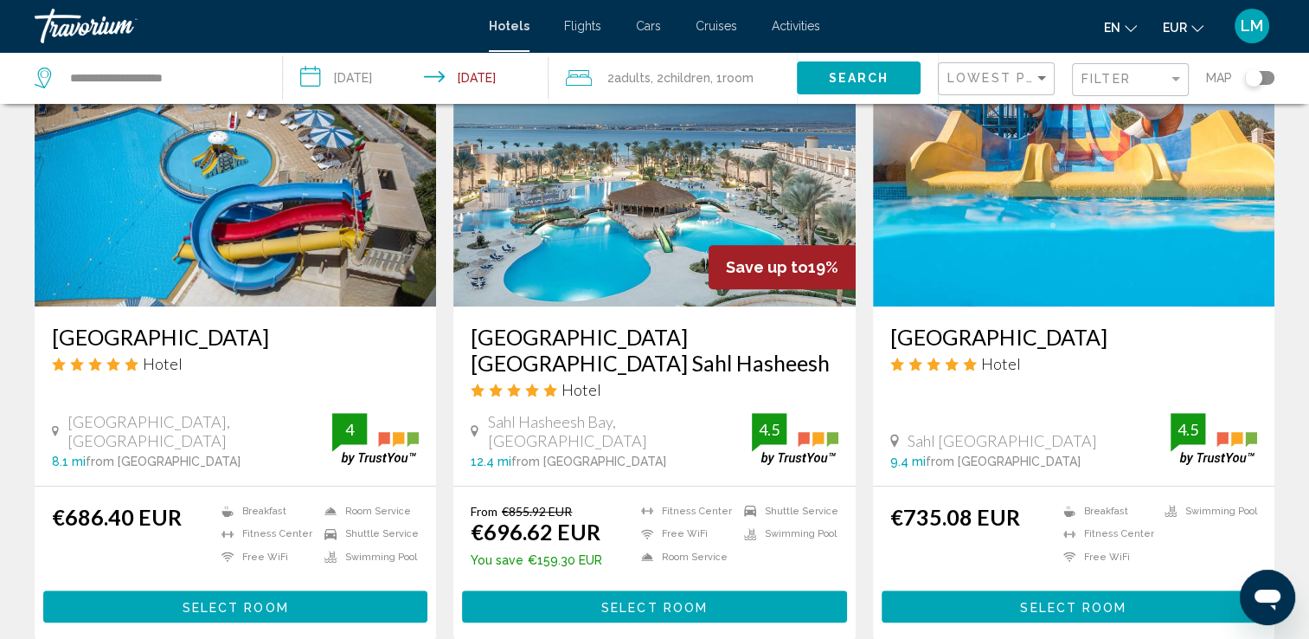
drag, startPoint x: 111, startPoint y: 324, endPoint x: 275, endPoint y: 330, distance: 164.6
click at [275, 330] on div "[GEOGRAPHIC_DATA] Hotel [GEOGRAPHIC_DATA], [GEOGRAPHIC_DATA] 8.1 mi from [GEOGR…" at bounding box center [236, 395] width 402 height 179
drag, startPoint x: 275, startPoint y: 330, endPoint x: 253, endPoint y: 326, distance: 22.8
copy h3 "[GEOGRAPHIC_DATA]"
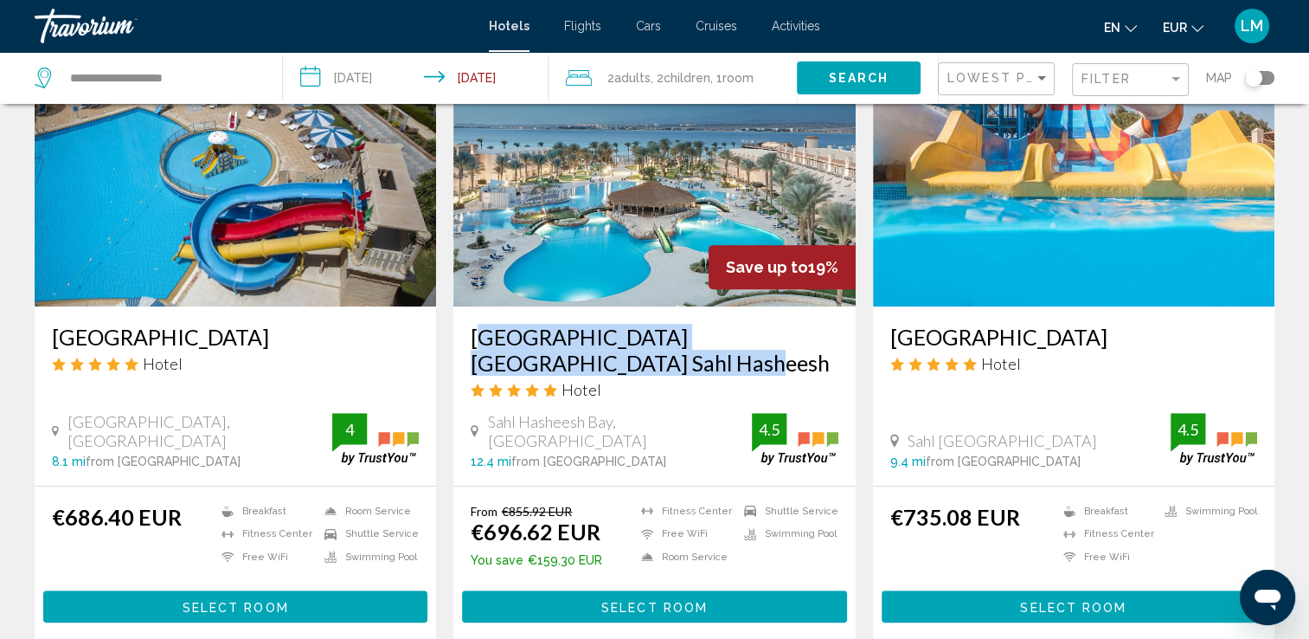
drag, startPoint x: 467, startPoint y: 334, endPoint x: 588, endPoint y: 362, distance: 123.4
click at [588, 362] on div "[GEOGRAPHIC_DATA] [GEOGRAPHIC_DATA] Sahl Hasheesh Hotel [GEOGRAPHIC_DATA], [GEO…" at bounding box center [655, 395] width 402 height 179
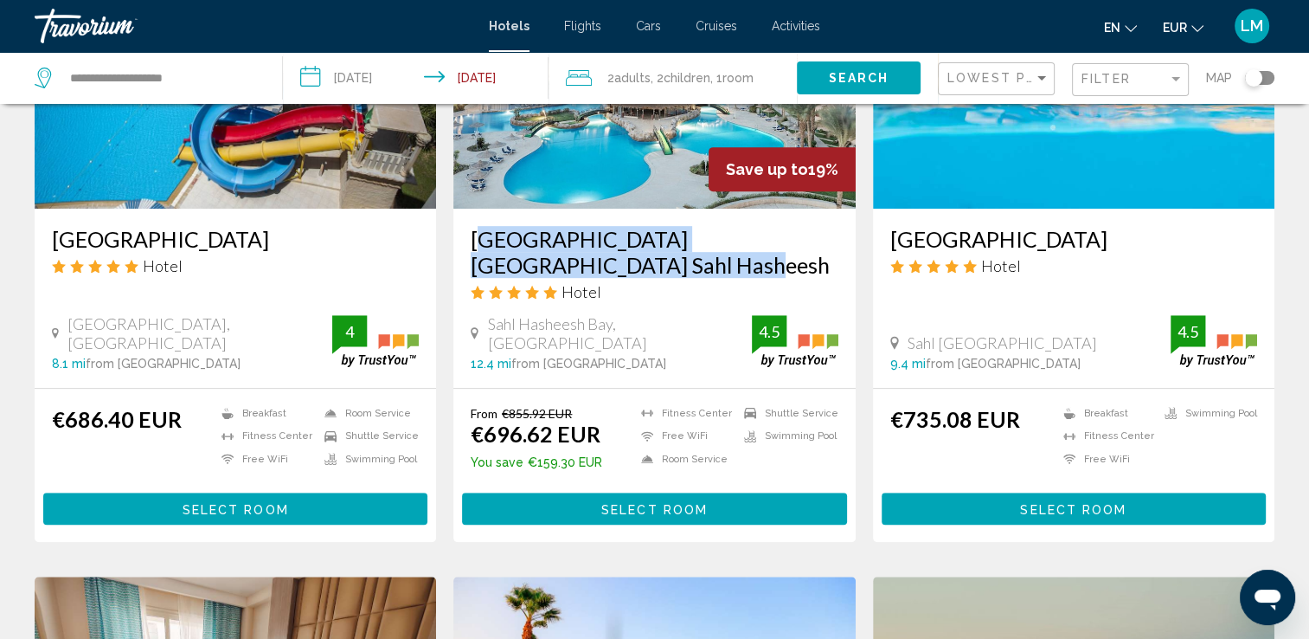
scroll to position [865, 0]
